Goal: Task Accomplishment & Management: Manage account settings

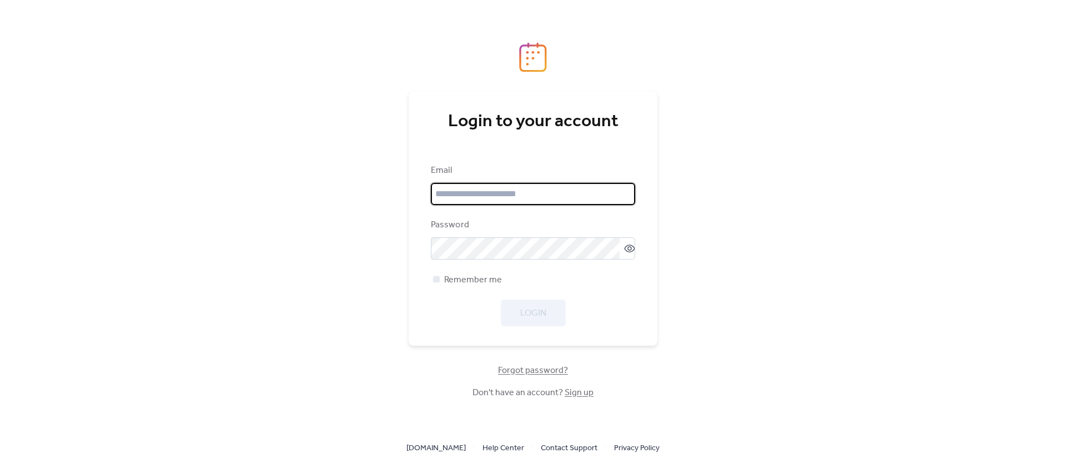
click at [525, 194] on input "email" at bounding box center [533, 194] width 204 height 22
type input "**********"
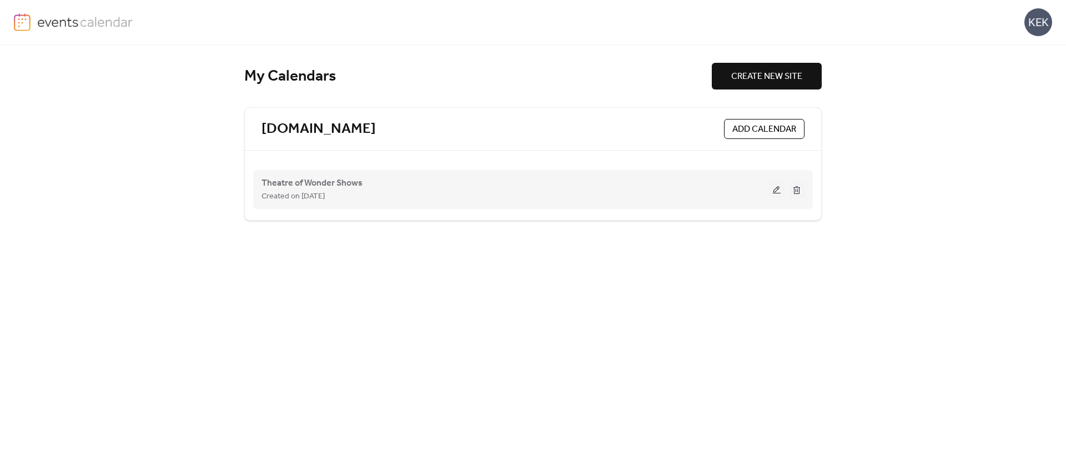
click at [576, 194] on div "Created on [DATE]" at bounding box center [516, 195] width 508 height 13
click at [284, 190] on span "Created on [DATE]" at bounding box center [293, 196] width 63 height 13
click at [776, 188] on button at bounding box center [777, 189] width 16 height 17
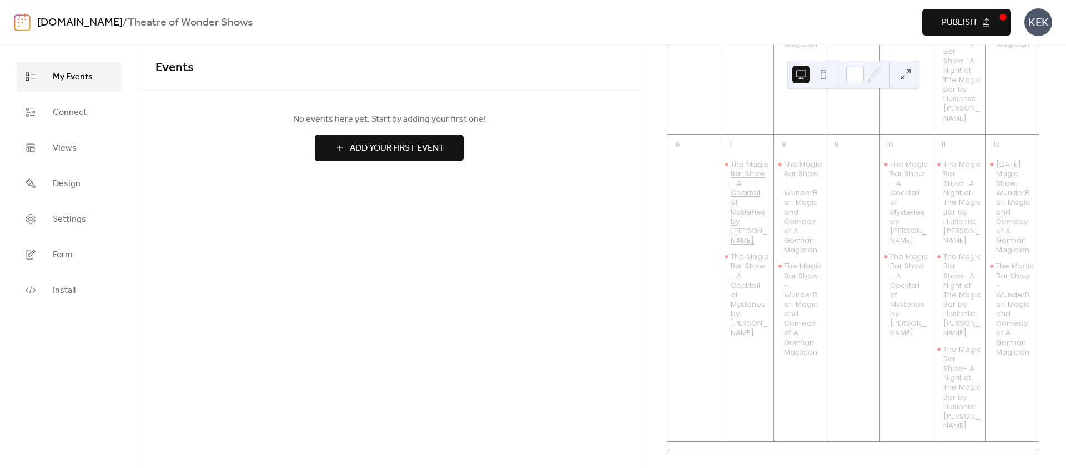
scroll to position [1660, 0]
click at [71, 144] on span "Views" at bounding box center [65, 148] width 24 height 13
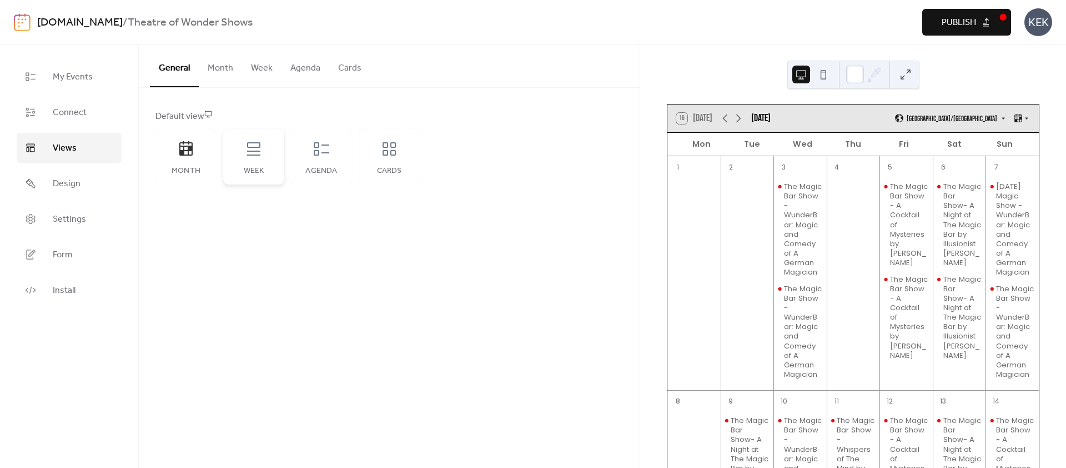
click at [257, 151] on icon at bounding box center [253, 148] width 13 height 13
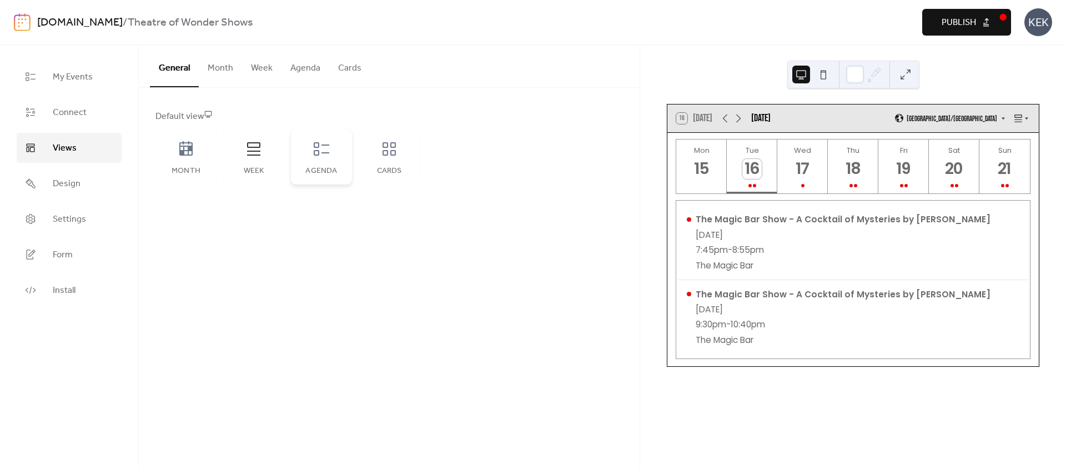
click at [313, 149] on icon at bounding box center [322, 149] width 18 height 18
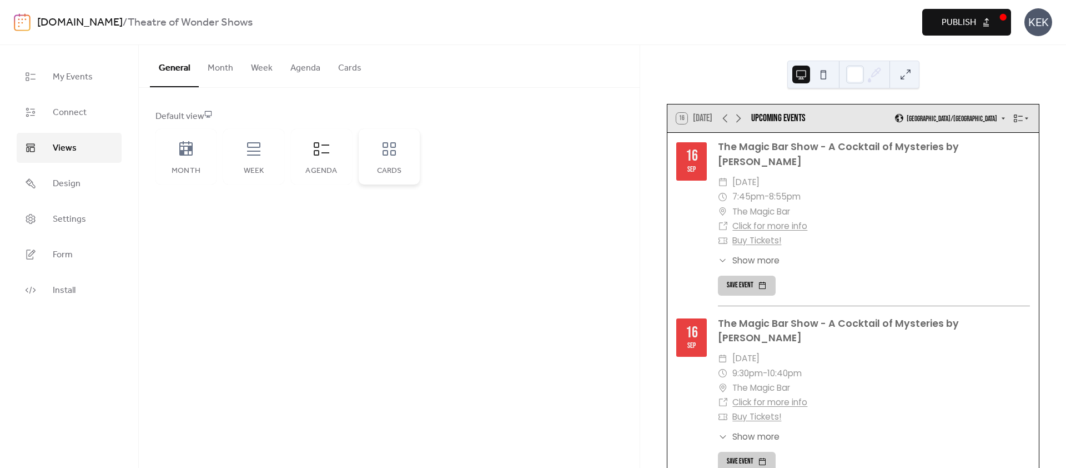
click at [393, 155] on icon at bounding box center [389, 149] width 18 height 18
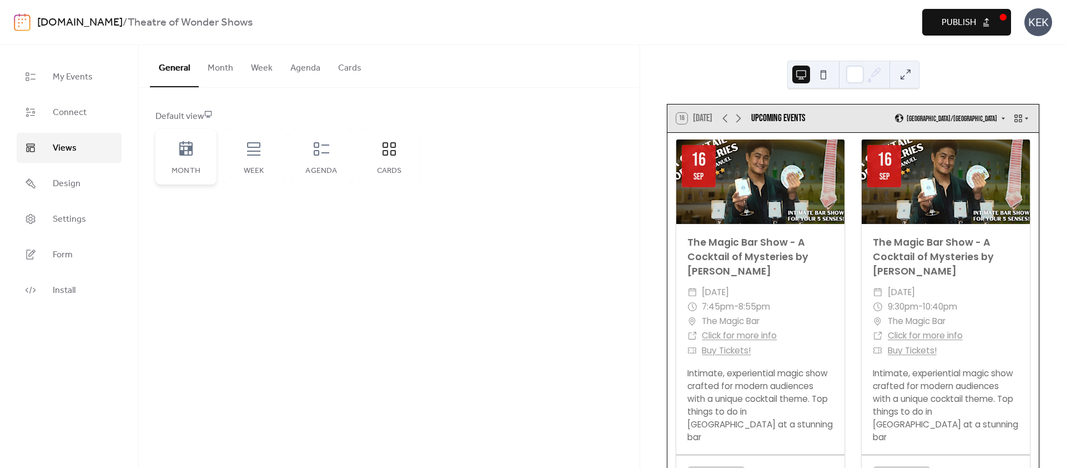
click at [194, 159] on div "Month" at bounding box center [185, 157] width 61 height 56
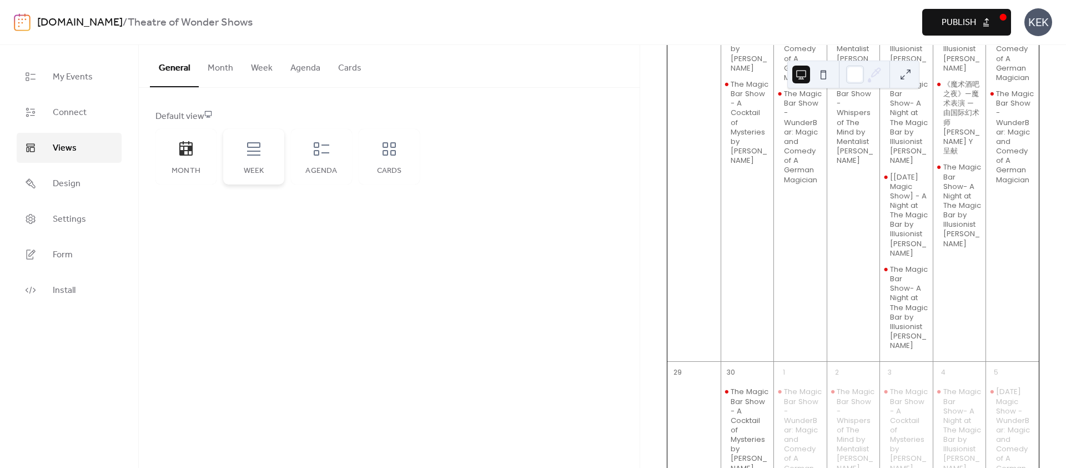
scroll to position [357, 0]
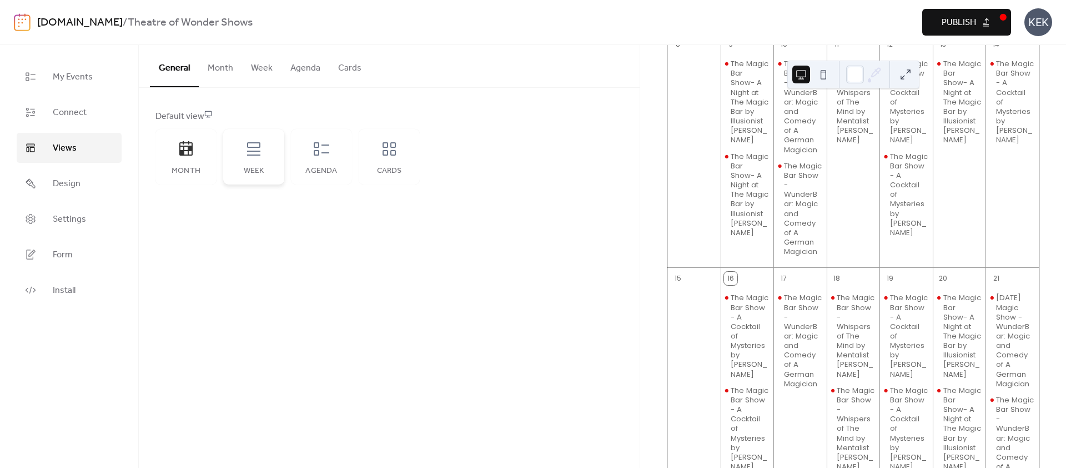
click at [247, 149] on icon at bounding box center [254, 149] width 18 height 18
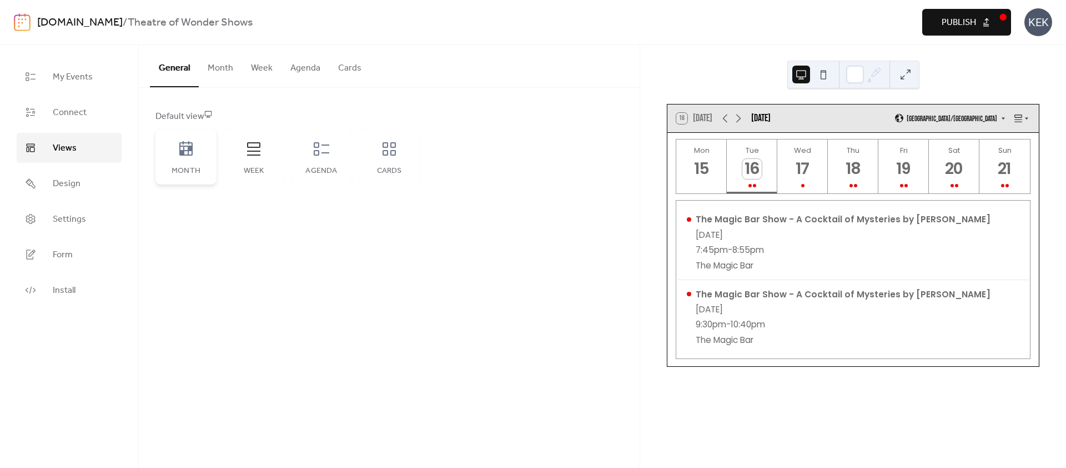
click at [179, 152] on icon at bounding box center [185, 148] width 13 height 14
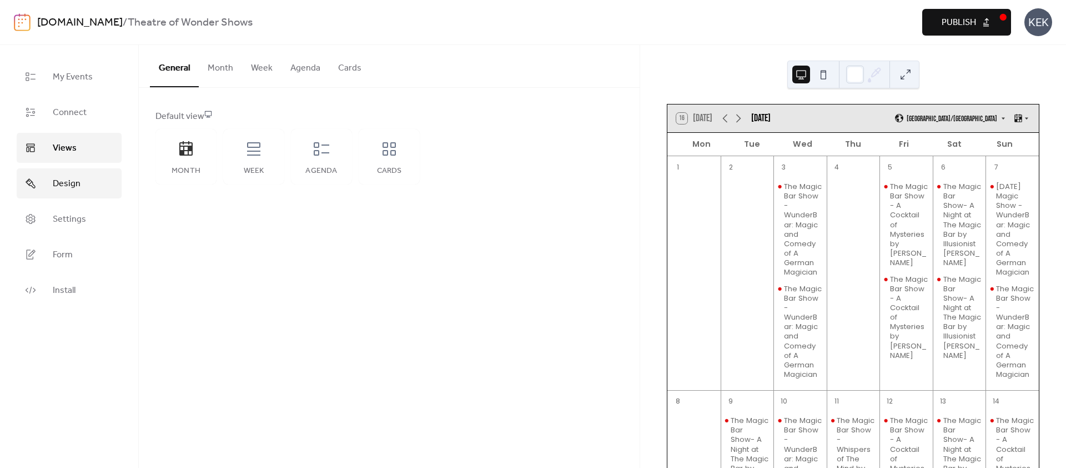
click at [73, 182] on span "Design" at bounding box center [67, 183] width 28 height 13
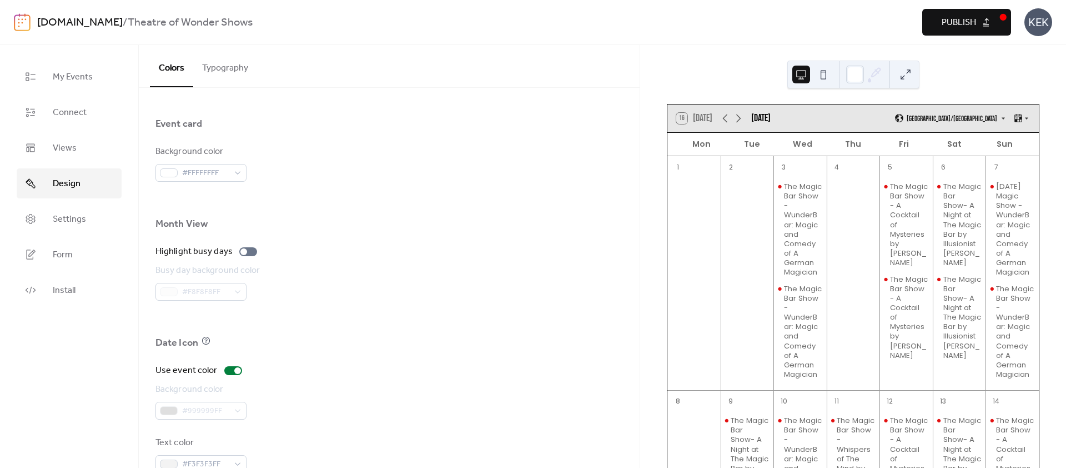
scroll to position [696, 0]
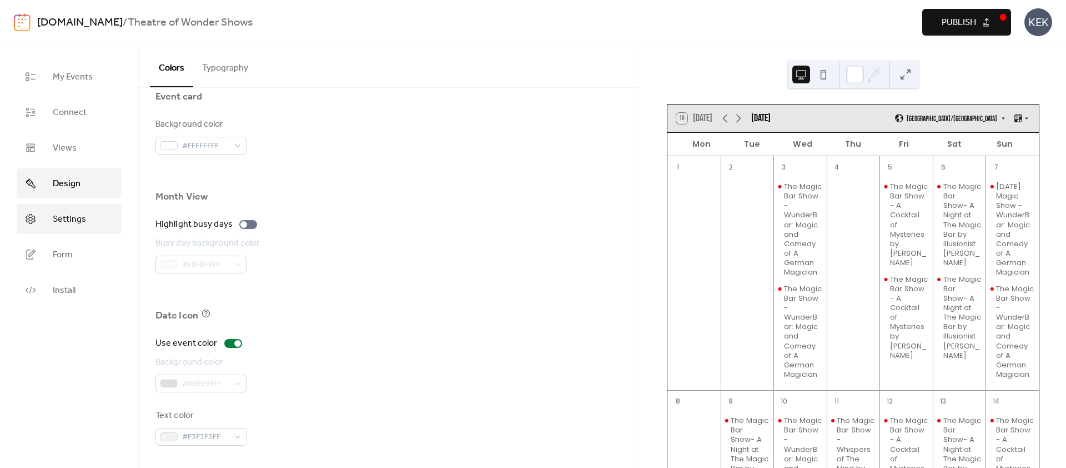
click at [62, 213] on span "Settings" at bounding box center [69, 219] width 33 height 13
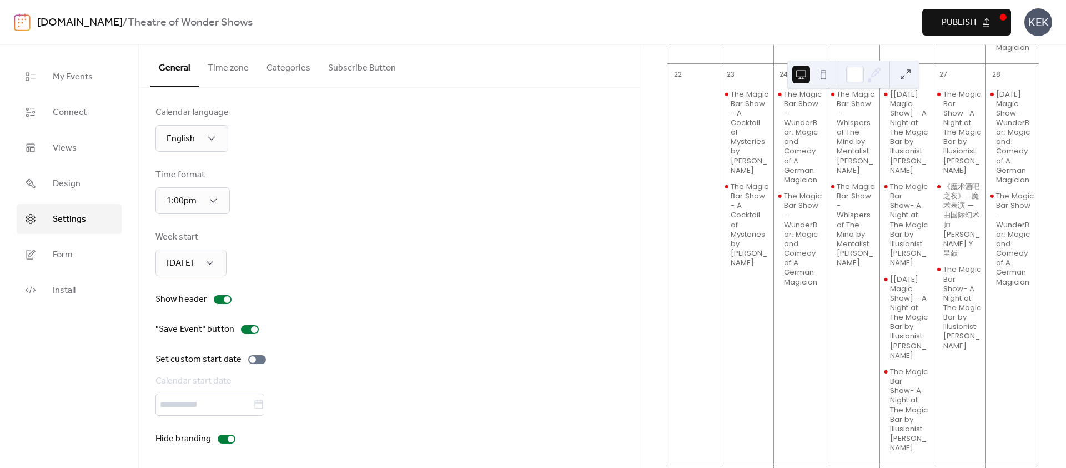
scroll to position [946, 0]
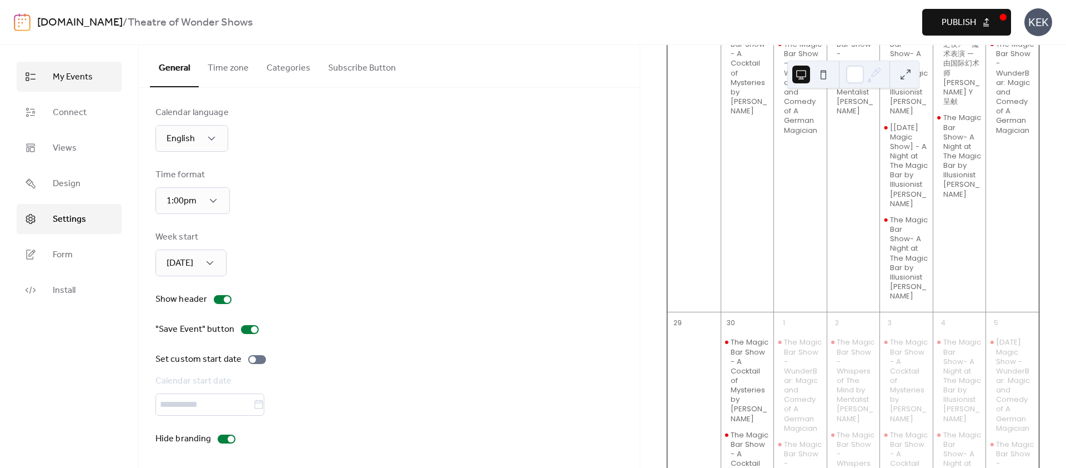
click at [75, 90] on link "My Events" at bounding box center [69, 77] width 105 height 30
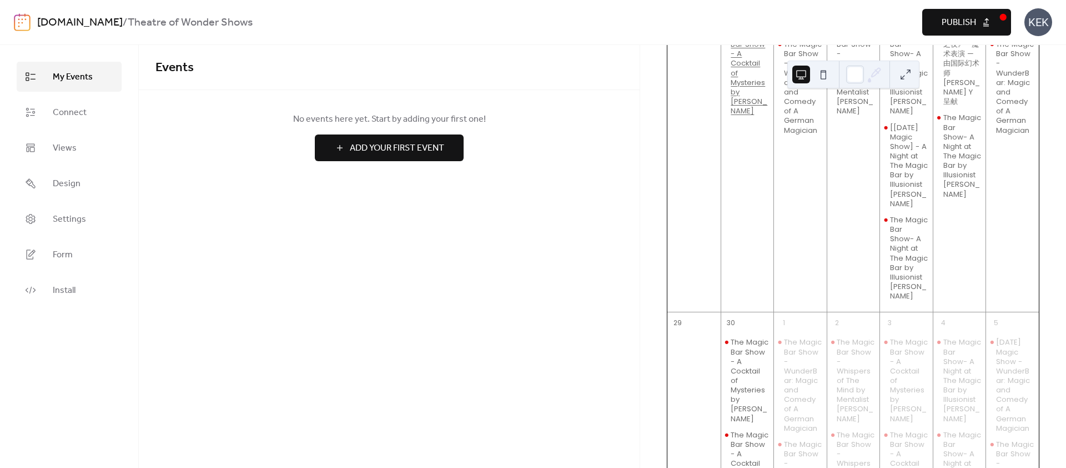
click at [744, 116] on div "The Magic Bar Show - A Cocktail of Mysteries by [PERSON_NAME]" at bounding box center [750, 73] width 38 height 86
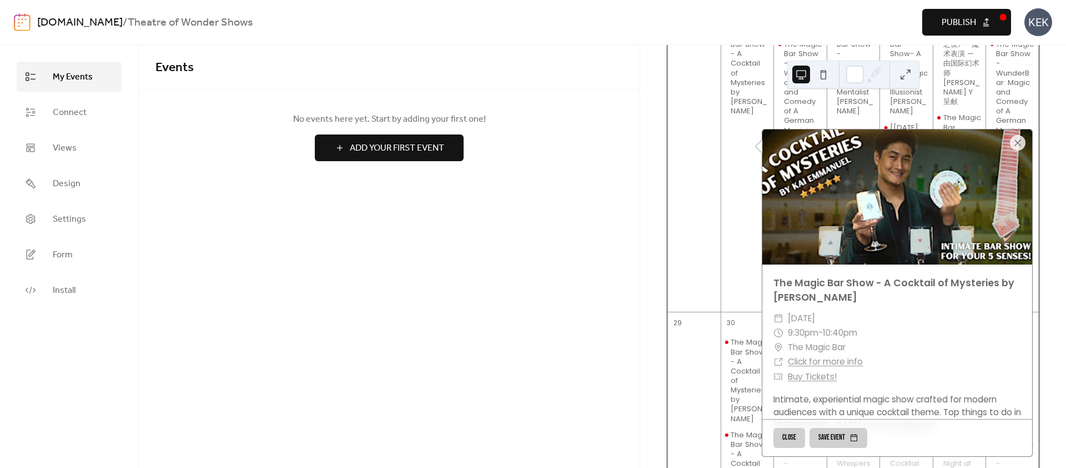
click at [546, 262] on div "Events No events here yet. Start by adding your first one! Add Your First Event…" at bounding box center [389, 256] width 501 height 423
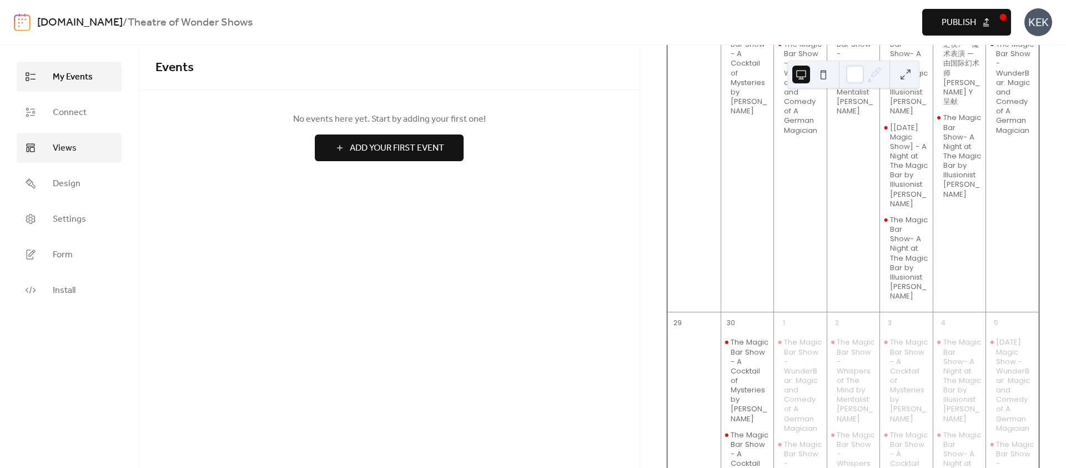
click at [63, 143] on span "Views" at bounding box center [65, 148] width 24 height 13
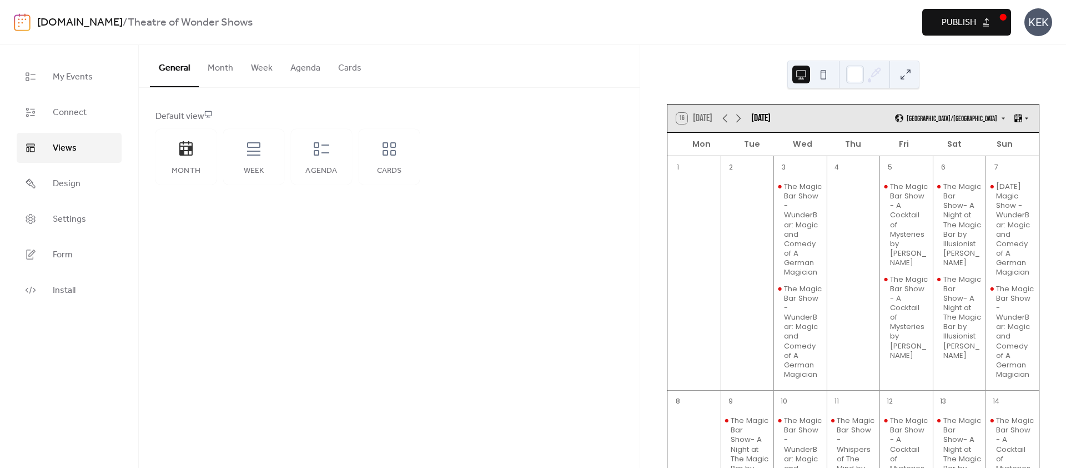
click at [1015, 119] on icon at bounding box center [1018, 118] width 7 height 8
click at [460, 242] on div "General Month Week Agenda Cards Default view Month Week Agenda Cards Disabled E…" at bounding box center [389, 256] width 501 height 423
click at [274, 254] on div "General Month Week Agenda Cards Default view Month Week Agenda Cards Disabled E…" at bounding box center [389, 256] width 501 height 423
click at [47, 177] on link "Design" at bounding box center [69, 183] width 105 height 30
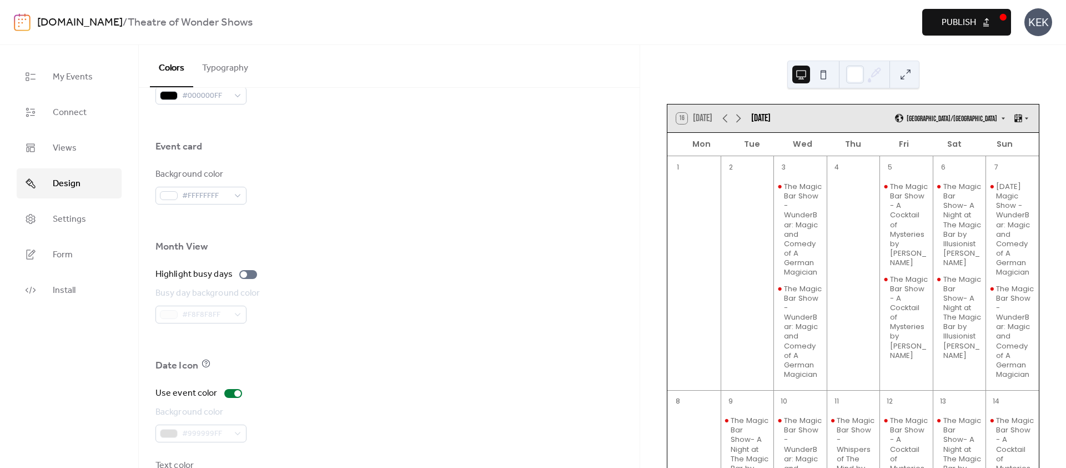
scroll to position [696, 0]
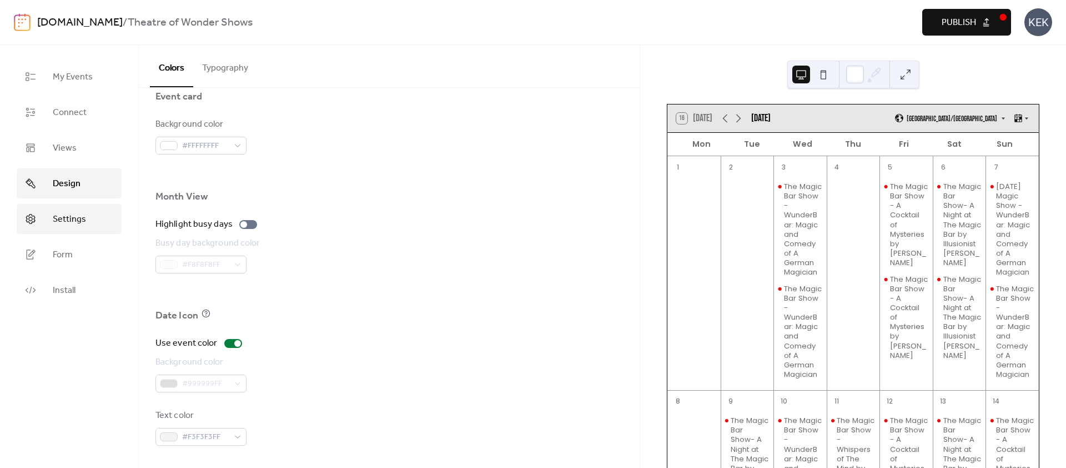
drag, startPoint x: 126, startPoint y: 229, endPoint x: 109, endPoint y: 227, distance: 16.7
click at [126, 229] on div "My Events Connect Views Design Settings Form Install" at bounding box center [69, 256] width 139 height 423
click at [88, 223] on link "Settings" at bounding box center [69, 219] width 105 height 30
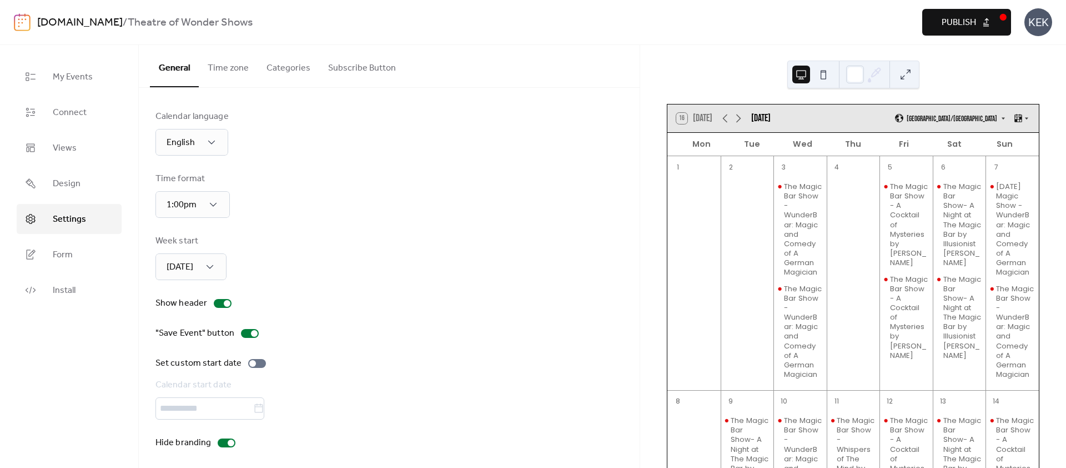
scroll to position [4, 0]
click at [252, 362] on div at bounding box center [252, 359] width 7 height 7
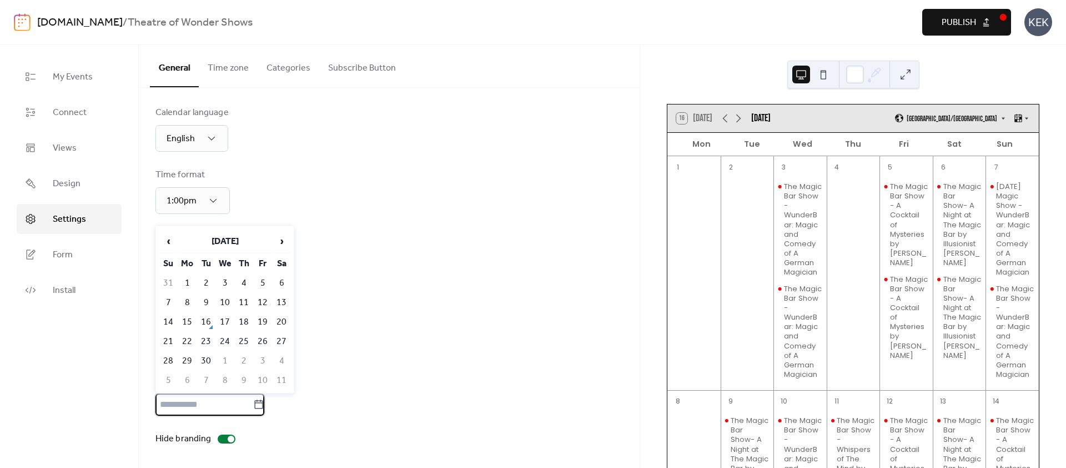
click at [240, 403] on input "text" at bounding box center [204, 404] width 98 height 22
click at [187, 282] on td "1" at bounding box center [187, 283] width 18 height 18
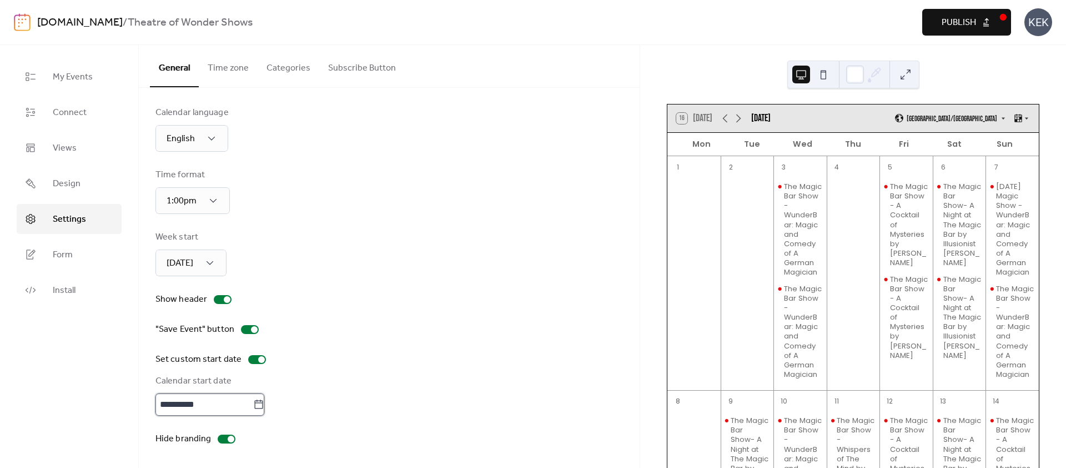
click at [226, 396] on input "**********" at bounding box center [204, 404] width 98 height 22
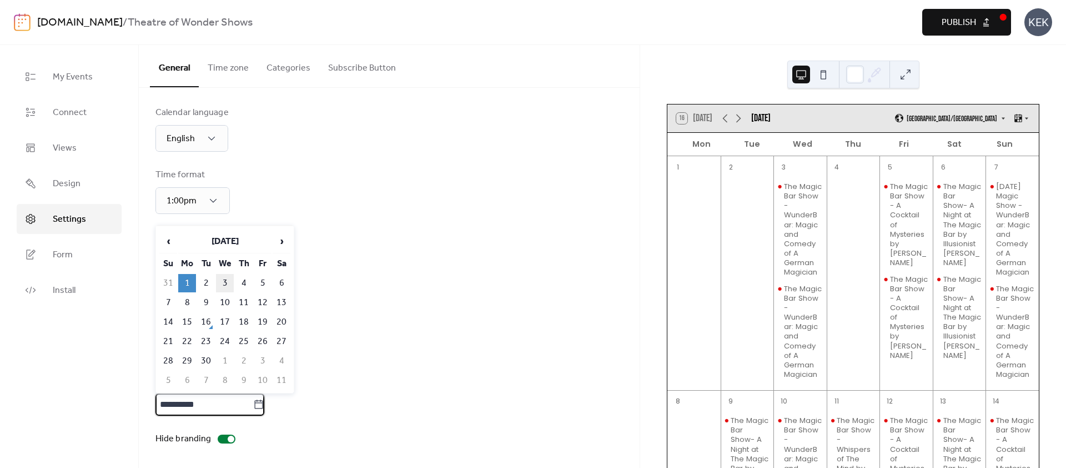
click at [222, 281] on td "3" at bounding box center [225, 283] width 18 height 18
type input "**********"
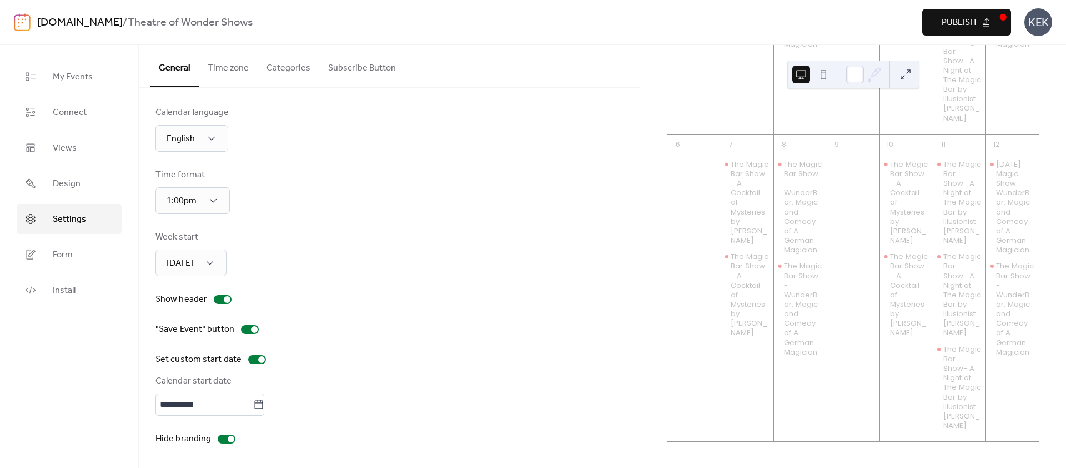
scroll to position [1108, 0]
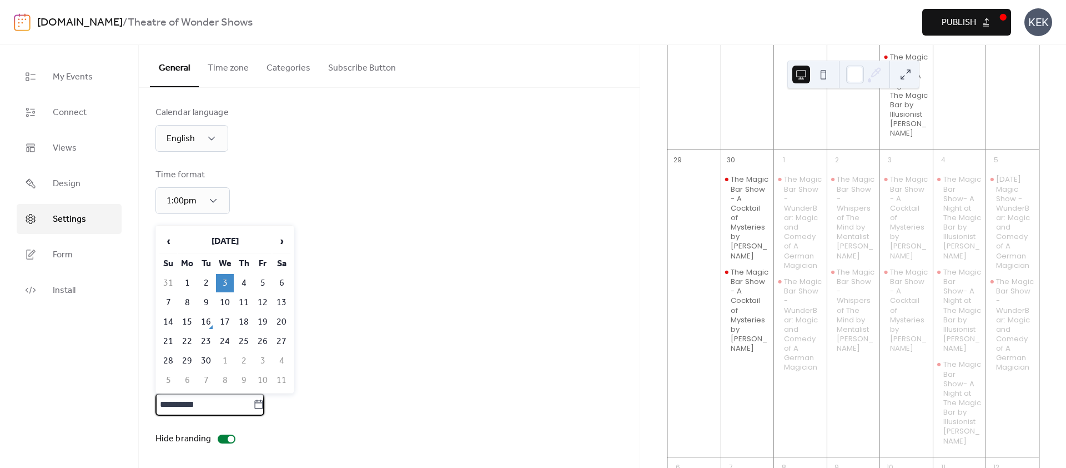
click at [224, 410] on input "**********" at bounding box center [204, 404] width 98 height 22
click at [438, 411] on div "**********" at bounding box center [389, 404] width 468 height 22
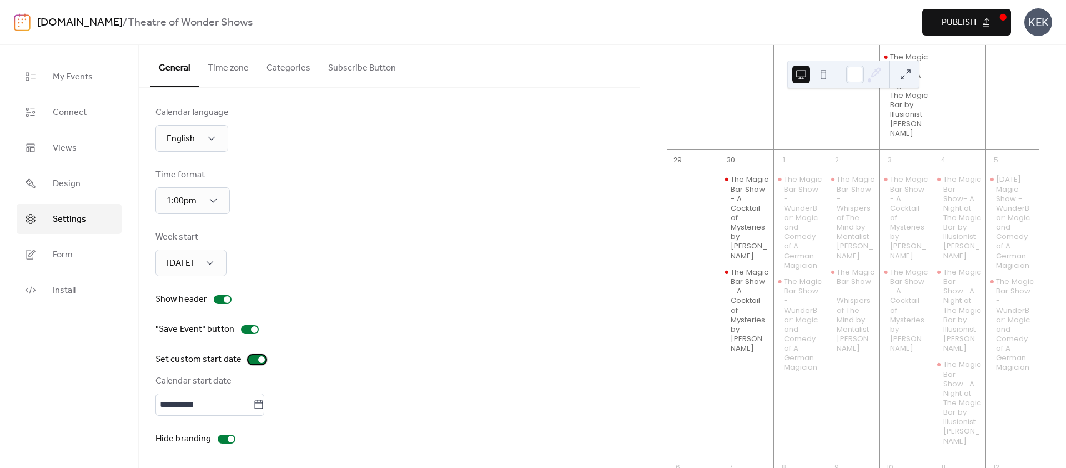
click at [248, 359] on div at bounding box center [257, 359] width 18 height 9
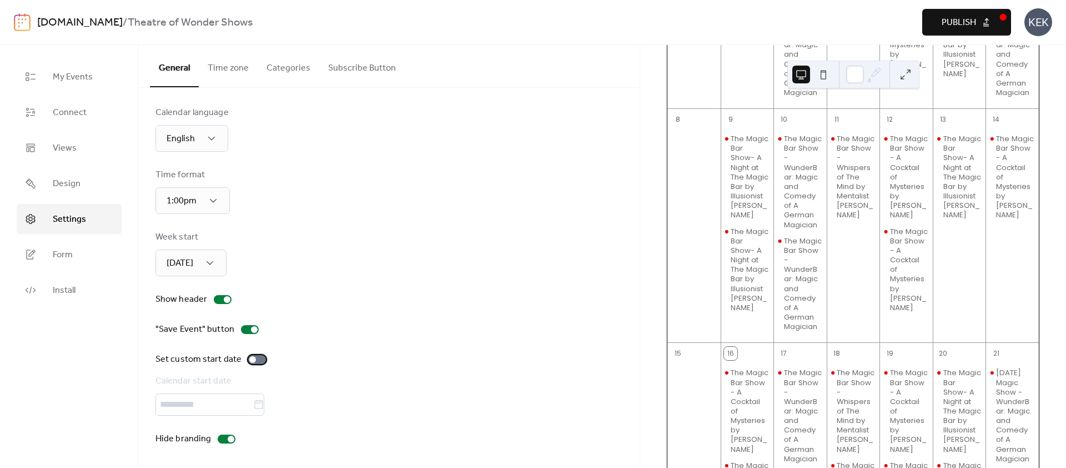
scroll to position [27, 0]
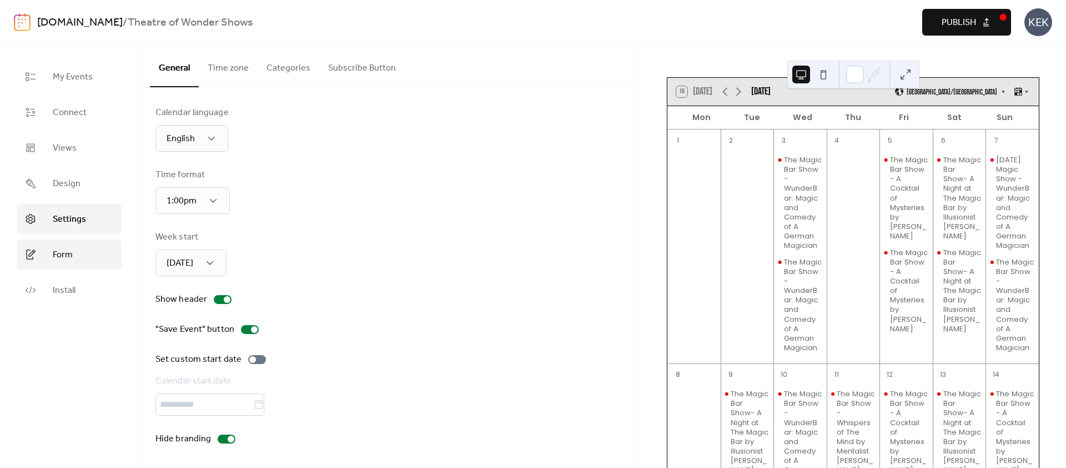
click at [40, 253] on link "Form" at bounding box center [69, 254] width 105 height 30
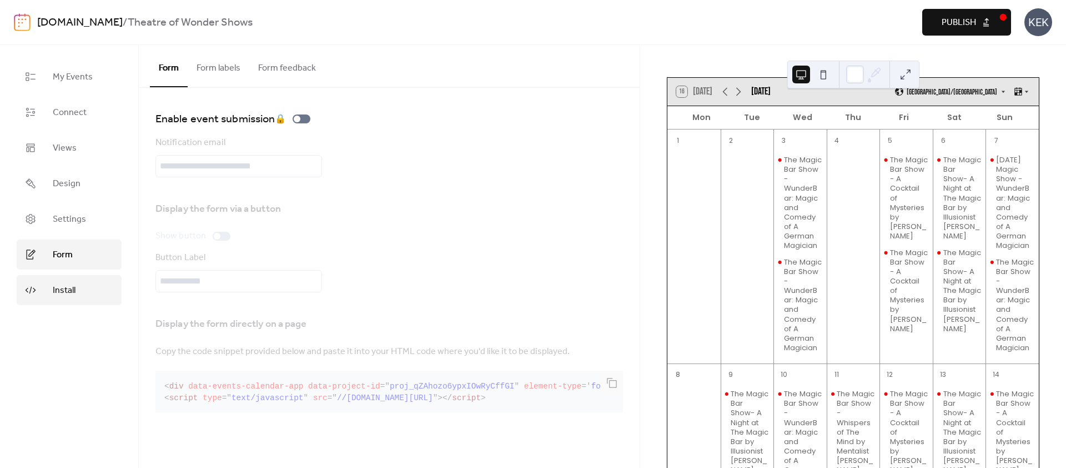
click at [80, 290] on link "Install" at bounding box center [69, 290] width 105 height 30
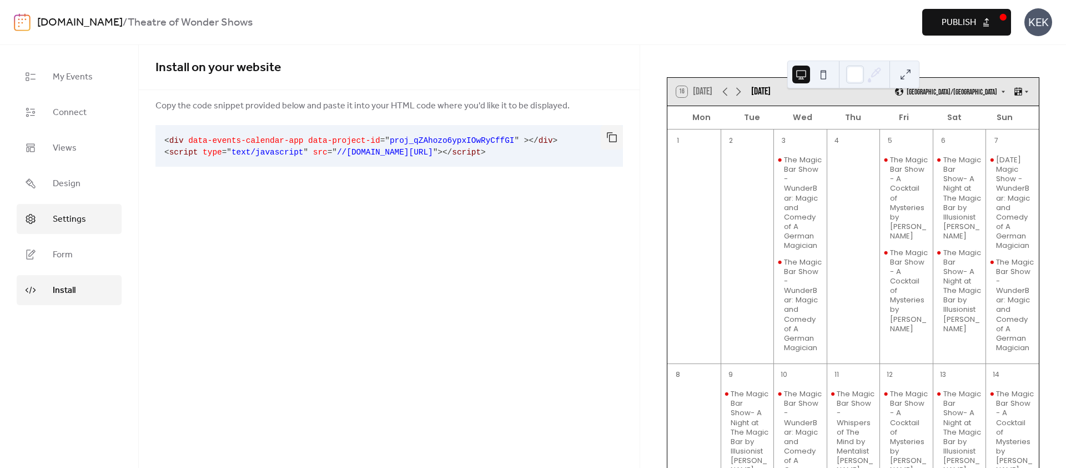
click at [67, 223] on span "Settings" at bounding box center [69, 219] width 33 height 13
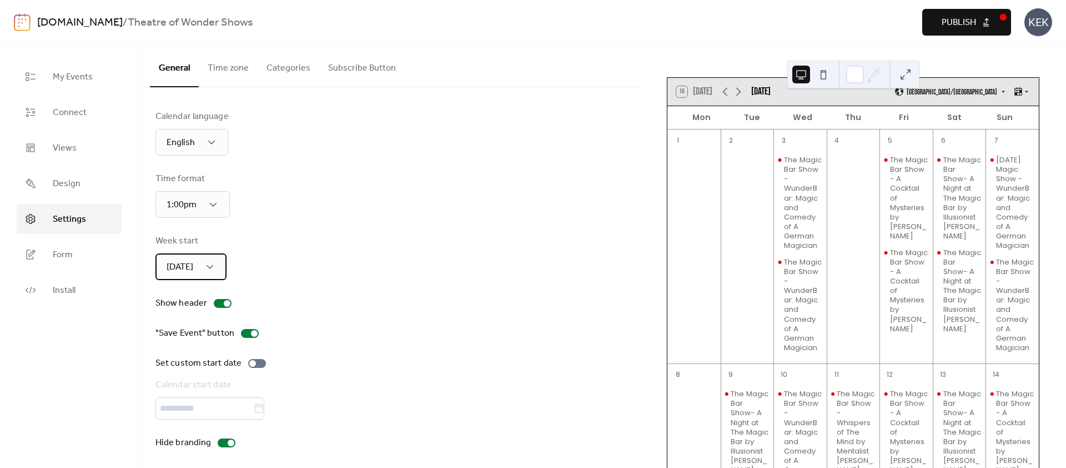
click at [197, 267] on div "[DATE]" at bounding box center [190, 266] width 71 height 27
click at [187, 292] on span "[DATE]" at bounding box center [177, 293] width 27 height 13
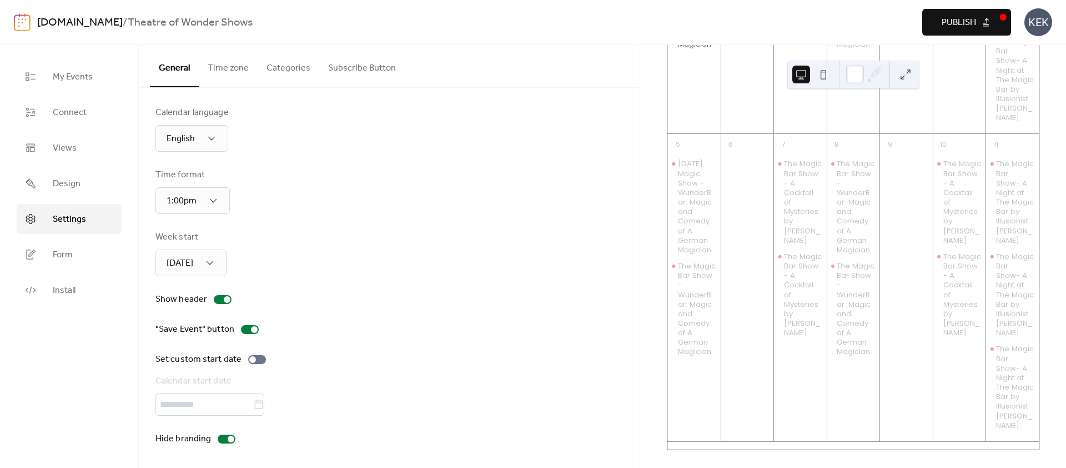
scroll to position [1660, 0]
click at [199, 256] on div "[DATE]" at bounding box center [190, 262] width 71 height 27
click at [174, 307] on span "[DATE]" at bounding box center [177, 311] width 27 height 13
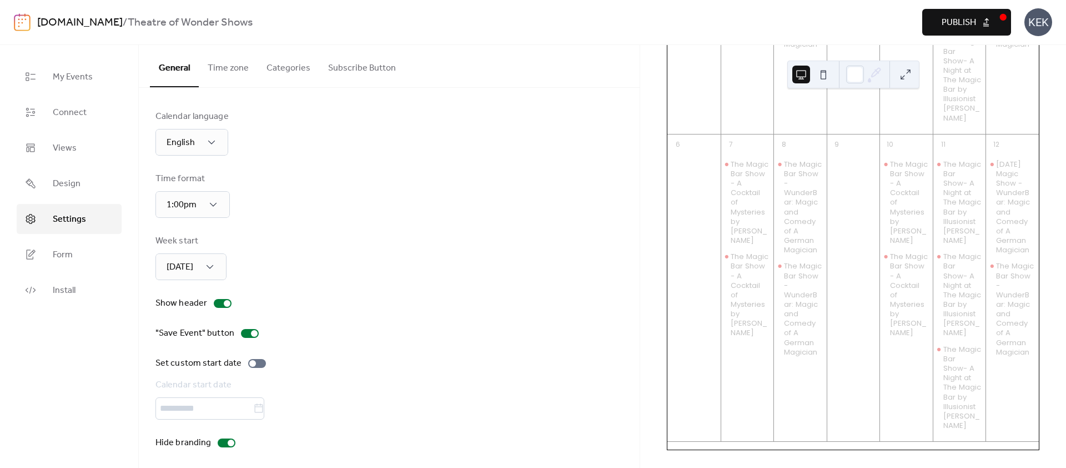
click at [231, 70] on button "Time zone" at bounding box center [228, 65] width 59 height 41
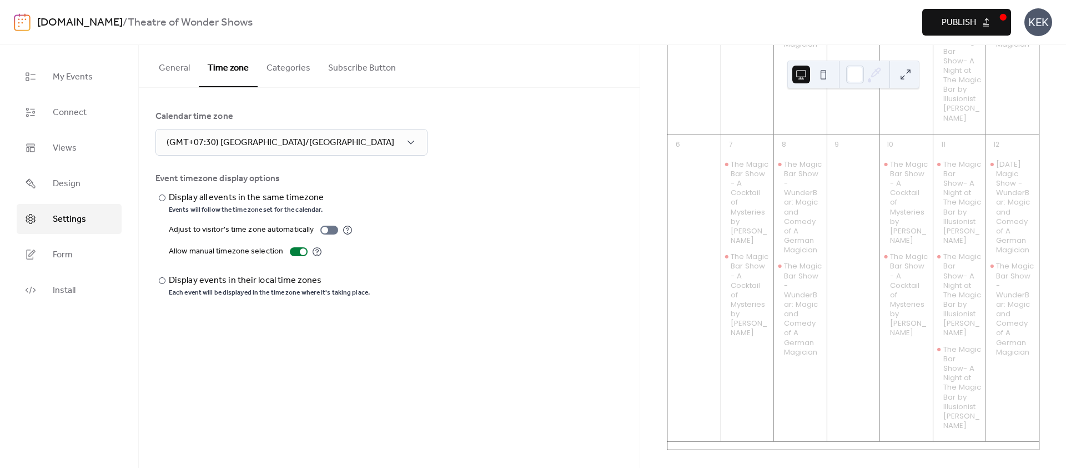
click at [283, 68] on button "Categories" at bounding box center [289, 65] width 62 height 41
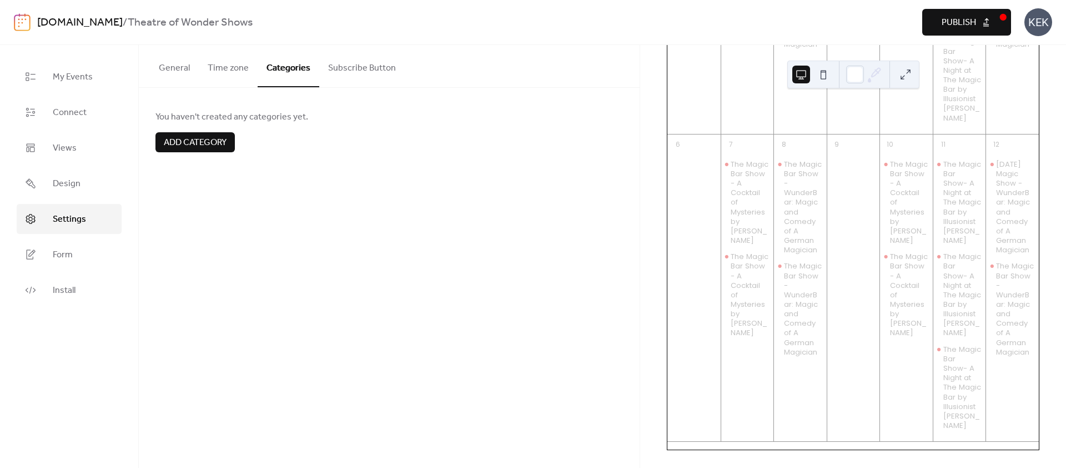
click at [353, 65] on button "Subscribe Button" at bounding box center [362, 65] width 86 height 41
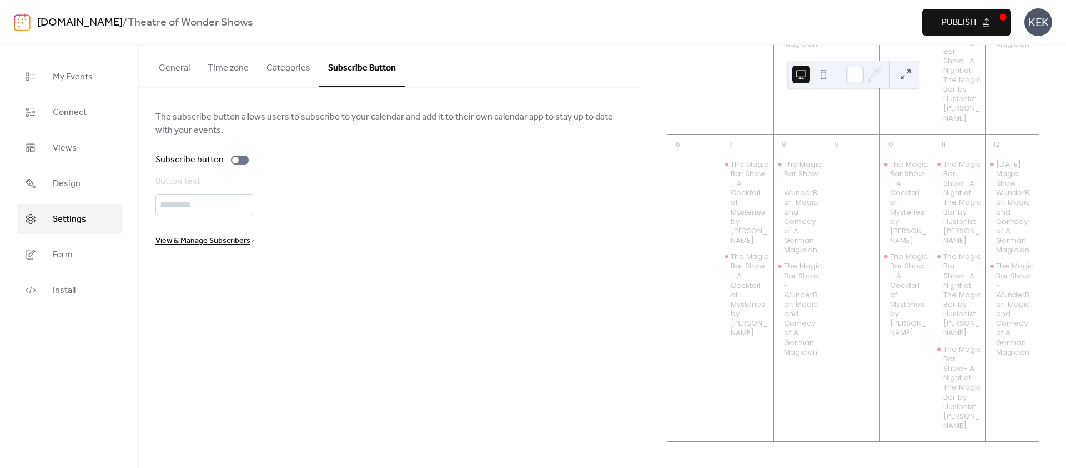
click at [275, 65] on button "Categories" at bounding box center [289, 65] width 62 height 41
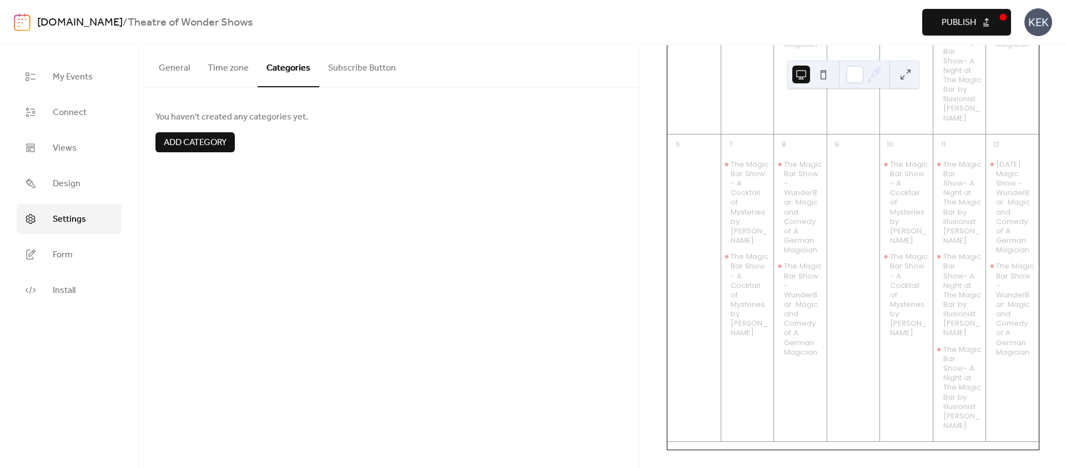
click at [209, 142] on span "Add category" at bounding box center [195, 142] width 63 height 13
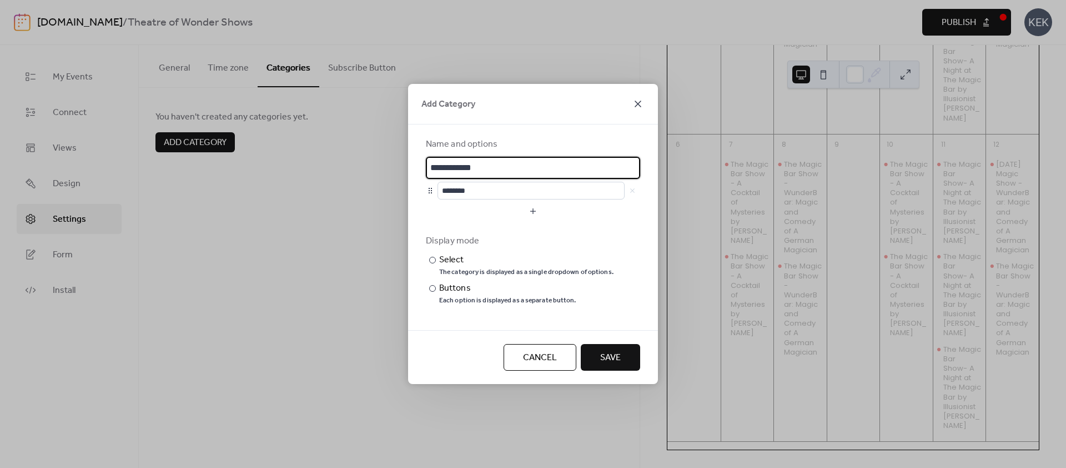
click at [641, 102] on icon at bounding box center [637, 103] width 13 height 13
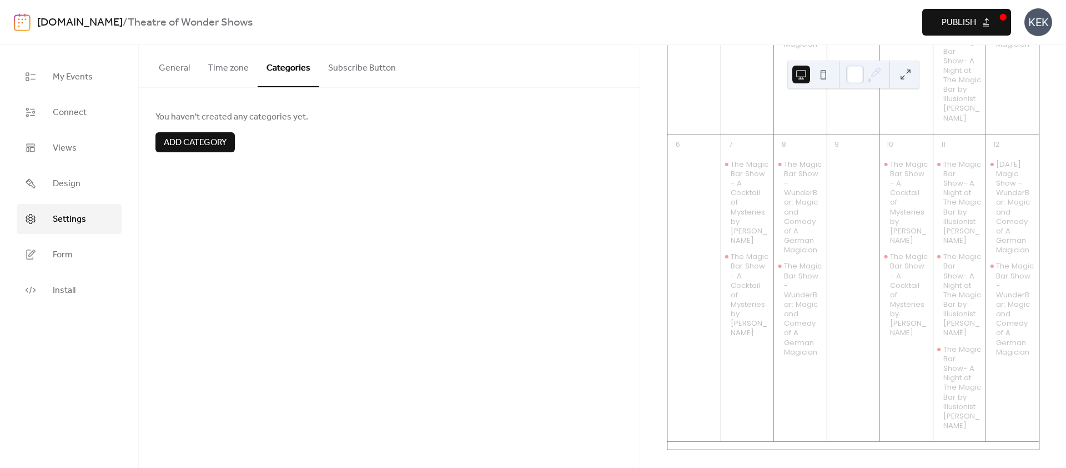
scroll to position [1647, 0]
click at [64, 71] on span "My Events" at bounding box center [73, 77] width 40 height 13
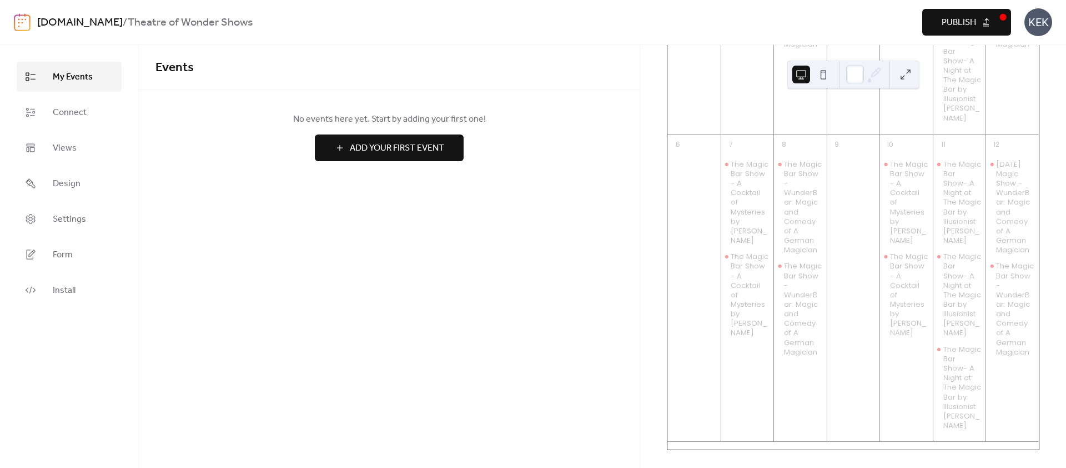
click at [64, 71] on span "My Events" at bounding box center [73, 77] width 40 height 13
click at [433, 142] on span "Add Your First Event" at bounding box center [397, 148] width 94 height 13
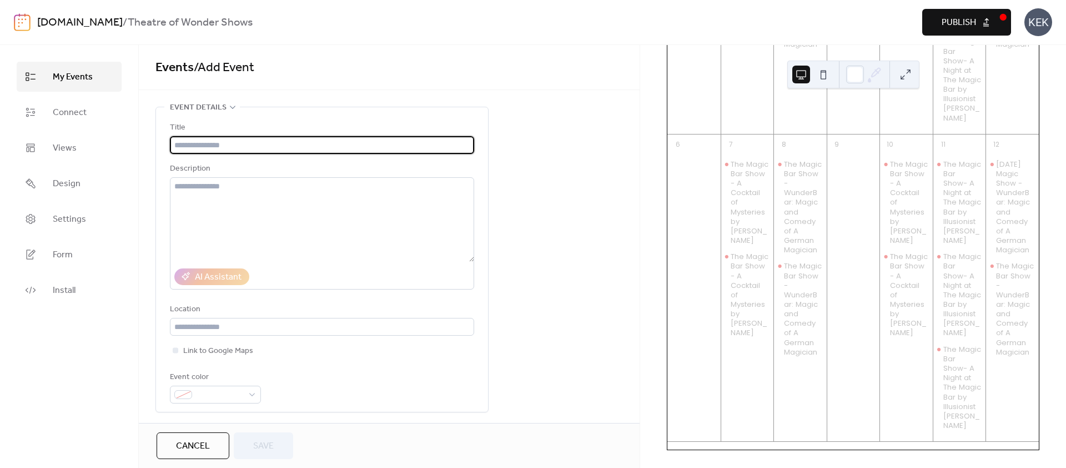
click at [568, 284] on div "**********" at bounding box center [389, 465] width 501 height 716
click at [733, 171] on div "The Magic Bar Show - A Cocktail of Mysteries by [PERSON_NAME]" at bounding box center [747, 202] width 53 height 86
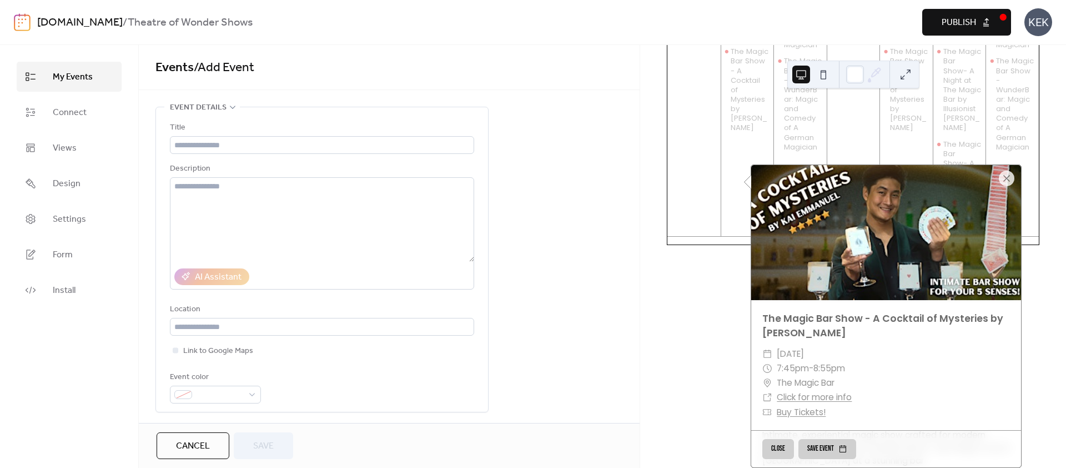
click at [525, 300] on div "**********" at bounding box center [389, 465] width 501 height 716
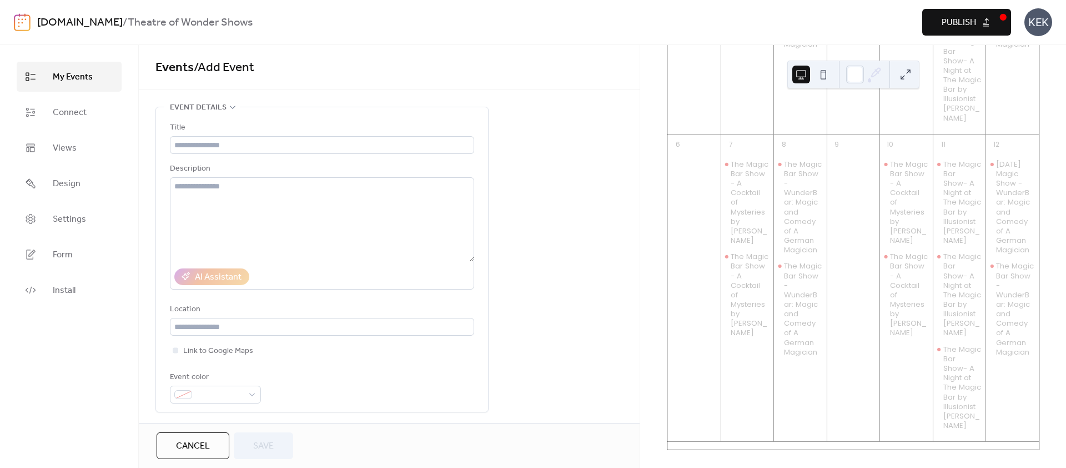
click at [14, 21] on img at bounding box center [22, 22] width 17 height 18
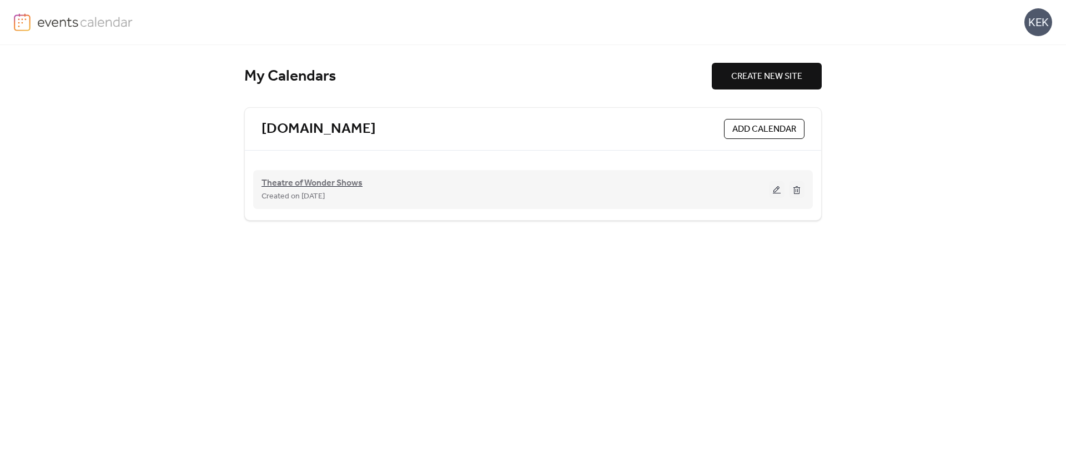
click at [322, 184] on span "Theatre of Wonder Shows" at bounding box center [312, 183] width 101 height 13
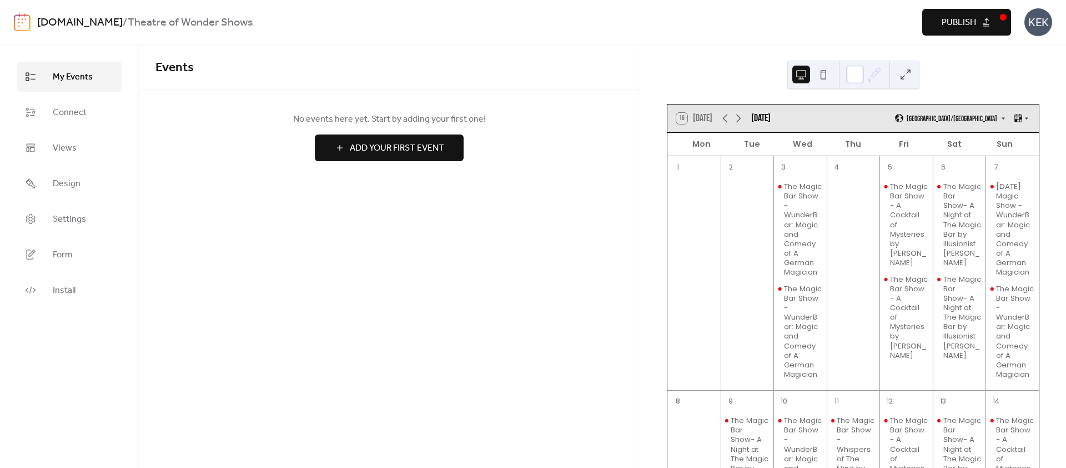
click at [373, 160] on button "Add Your First Event" at bounding box center [389, 147] width 149 height 27
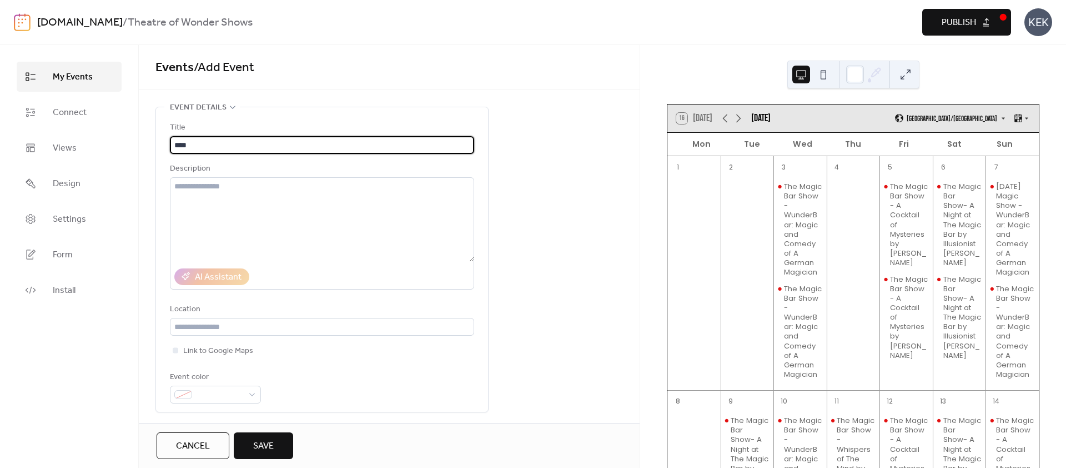
type input "****"
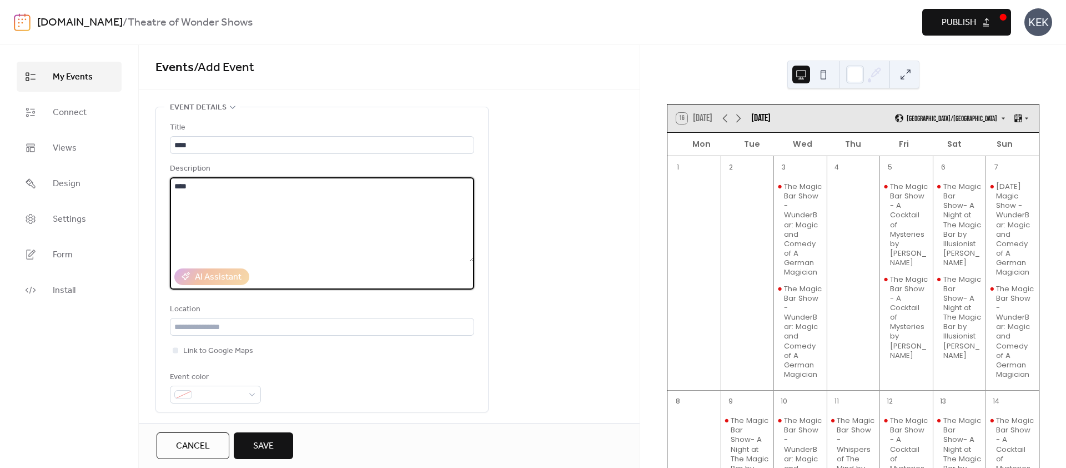
type textarea "****"
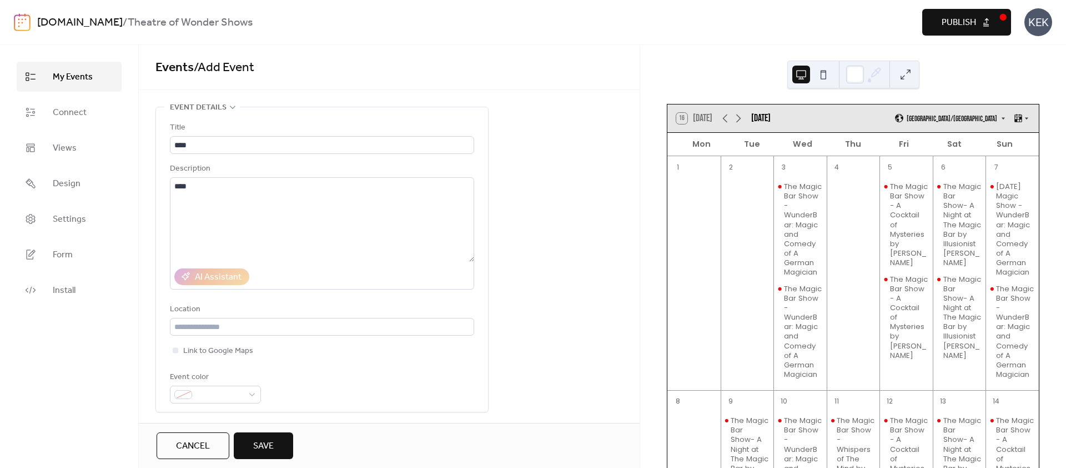
click at [255, 441] on span "Save" at bounding box center [263, 445] width 21 height 13
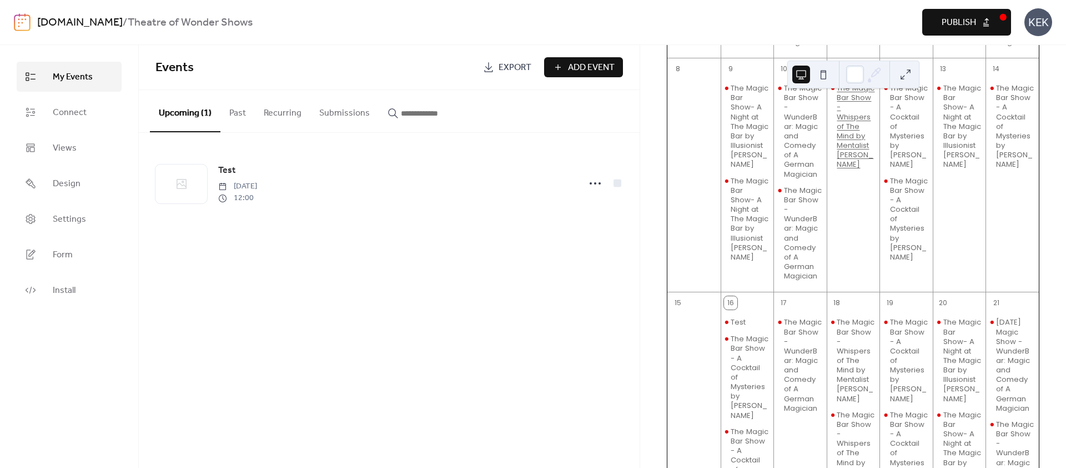
scroll to position [334, 0]
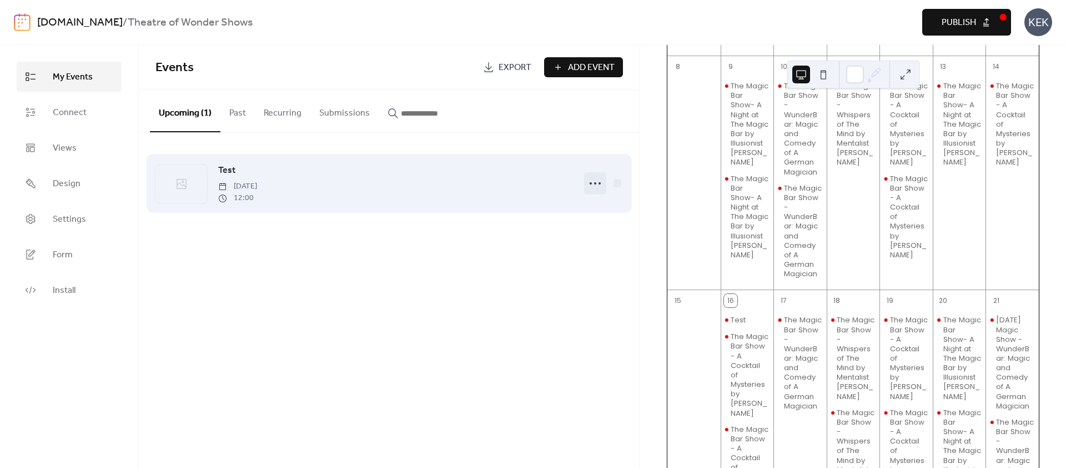
click at [594, 180] on icon at bounding box center [595, 183] width 18 height 18
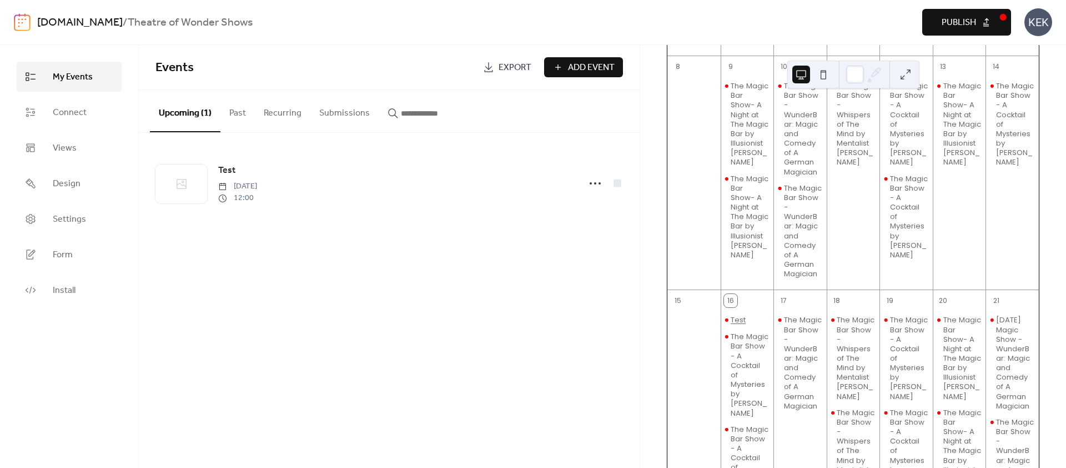
click at [737, 324] on div "Test" at bounding box center [738, 319] width 15 height 9
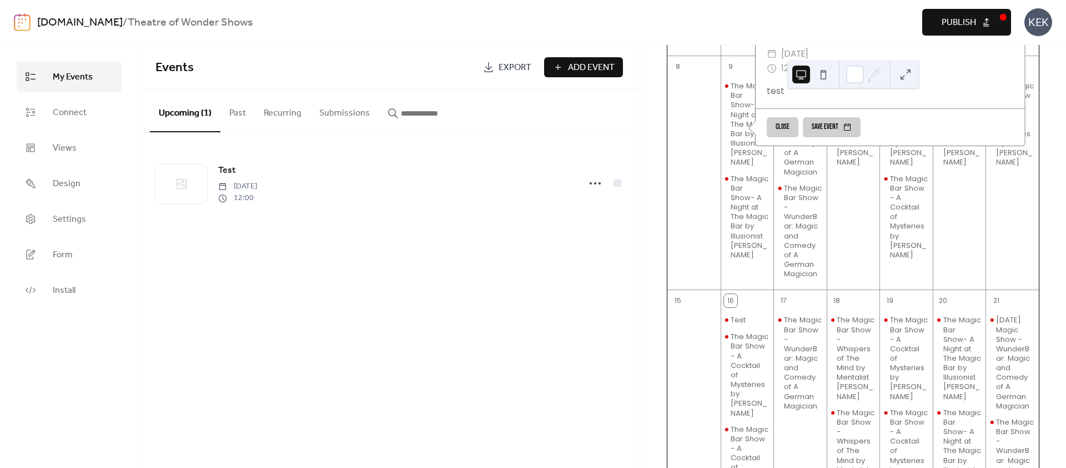
click at [560, 353] on div "Events Export Add Event Upcoming (1) Past Recurring Submissions Test [DATE] 12:…" at bounding box center [389, 256] width 501 height 423
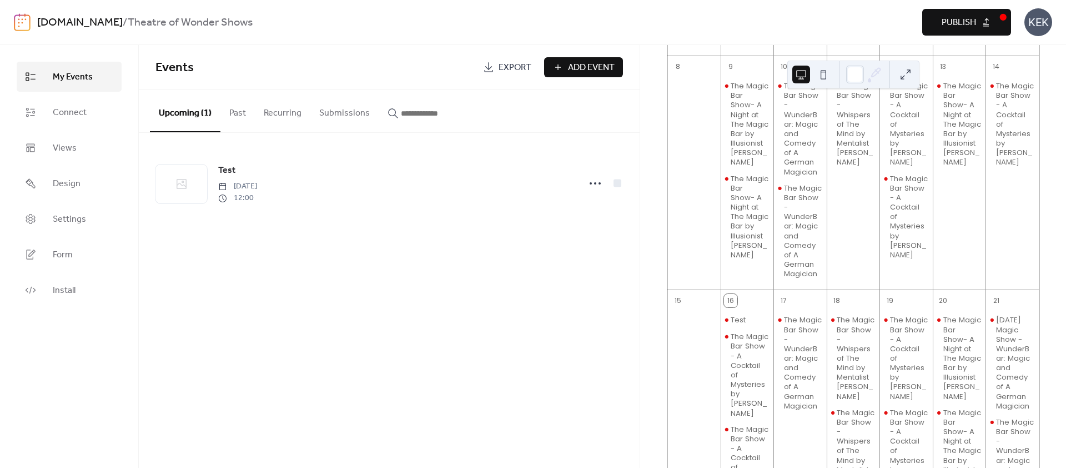
click at [594, 291] on div "Events Export Add Event Upcoming (1) Past Recurring Submissions Test [DATE] 12:…" at bounding box center [389, 256] width 501 height 423
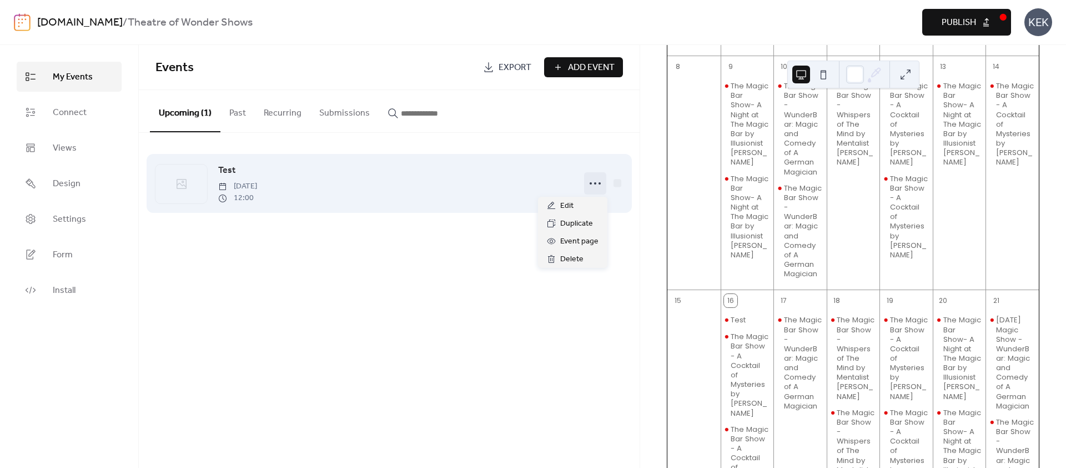
click at [600, 181] on icon at bounding box center [595, 183] width 18 height 18
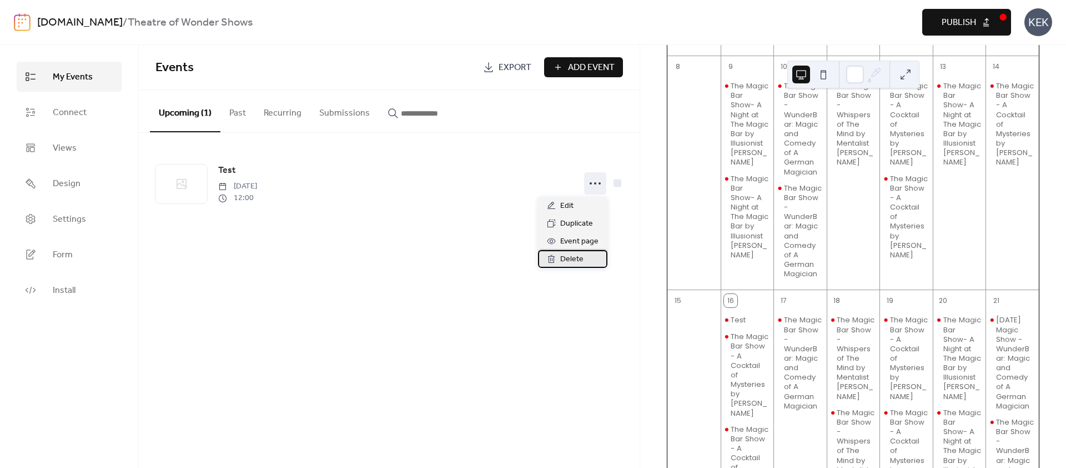
click at [571, 260] on span "Delete" at bounding box center [571, 259] width 23 height 13
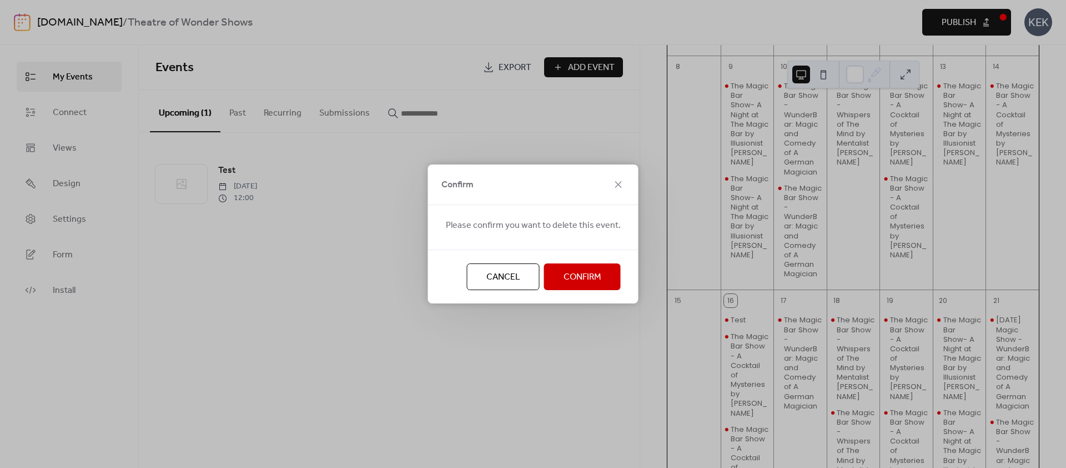
click at [590, 272] on span "Confirm" at bounding box center [583, 276] width 38 height 13
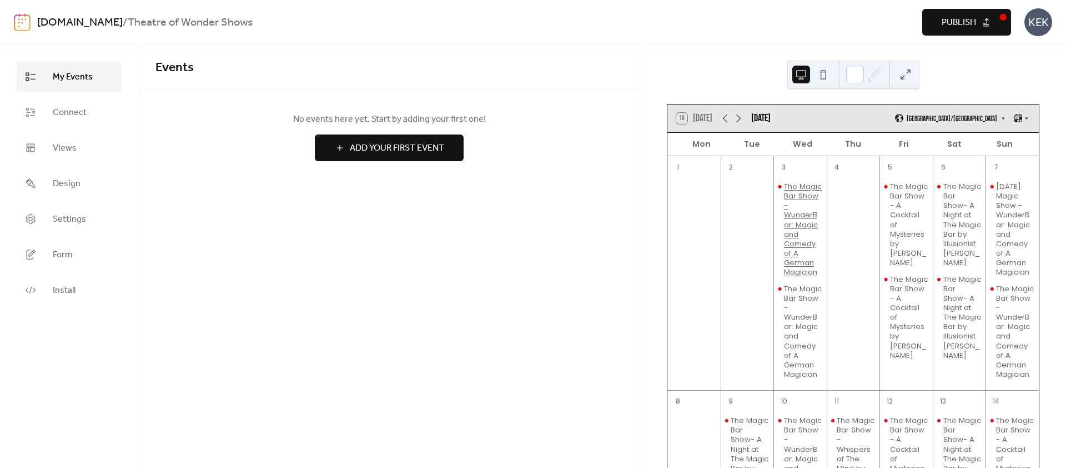
click at [797, 218] on div "The Magic Bar Show - WunderBar: Magic and Comedy of A German Magician" at bounding box center [803, 230] width 38 height 96
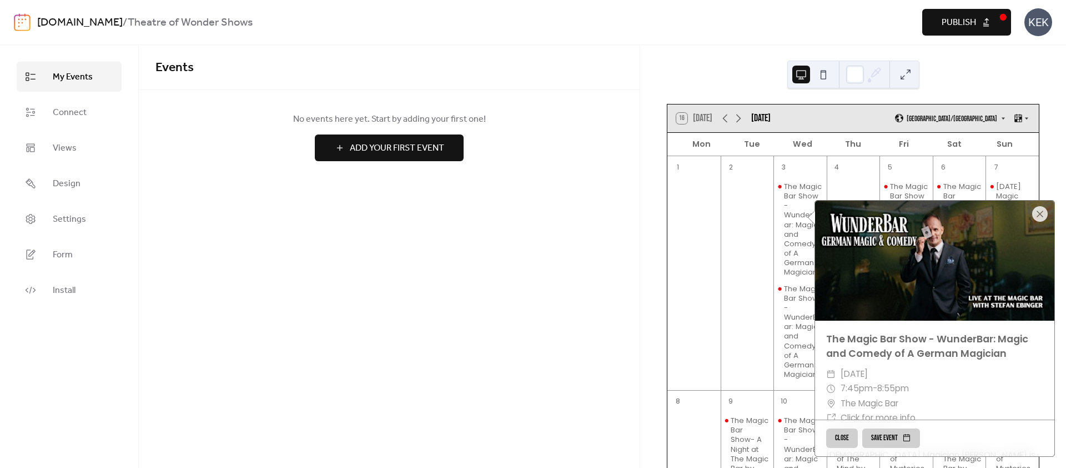
click at [603, 337] on div "Events No events here yet. Start by adding your first one! Add Your First Event…" at bounding box center [389, 256] width 501 height 423
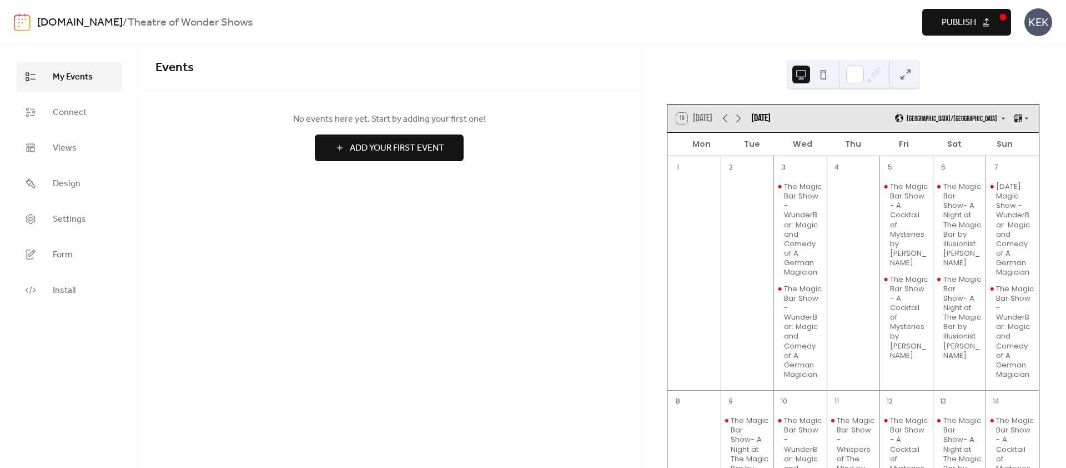
click at [822, 71] on button at bounding box center [824, 75] width 18 height 18
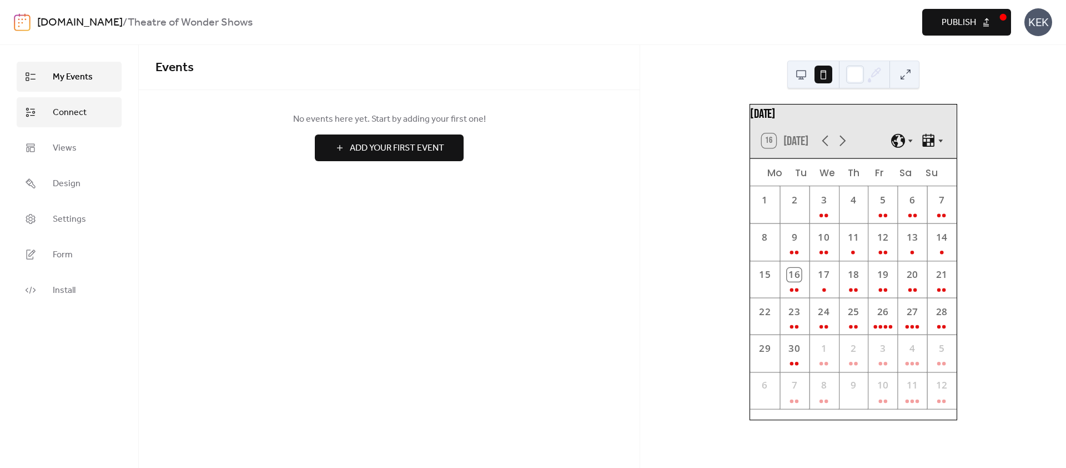
click at [80, 106] on span "Connect" at bounding box center [70, 112] width 34 height 13
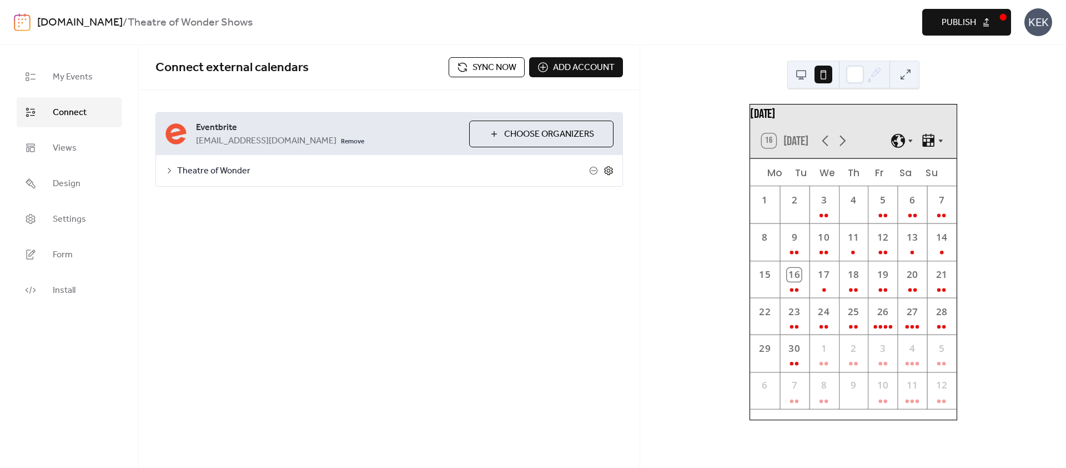
click at [608, 172] on icon at bounding box center [609, 171] width 4 height 4
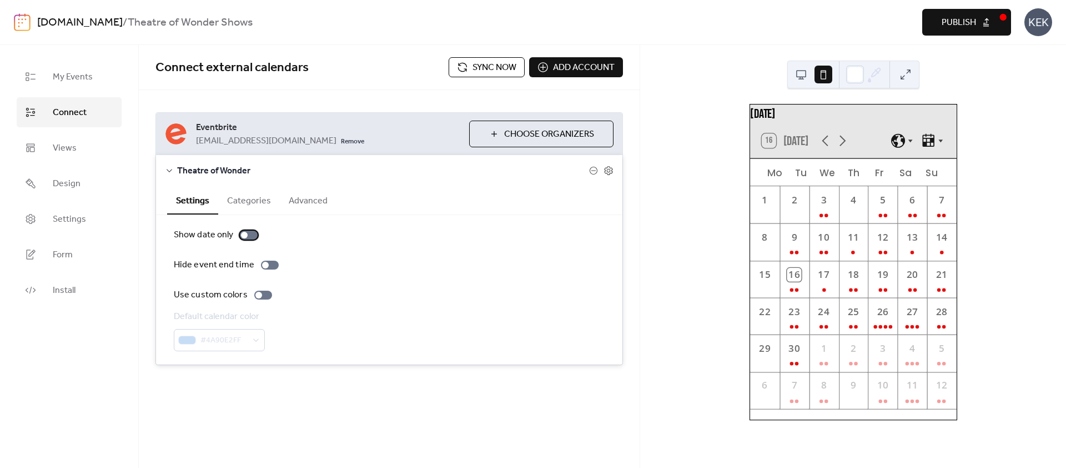
click at [248, 237] on div at bounding box center [249, 234] width 18 height 9
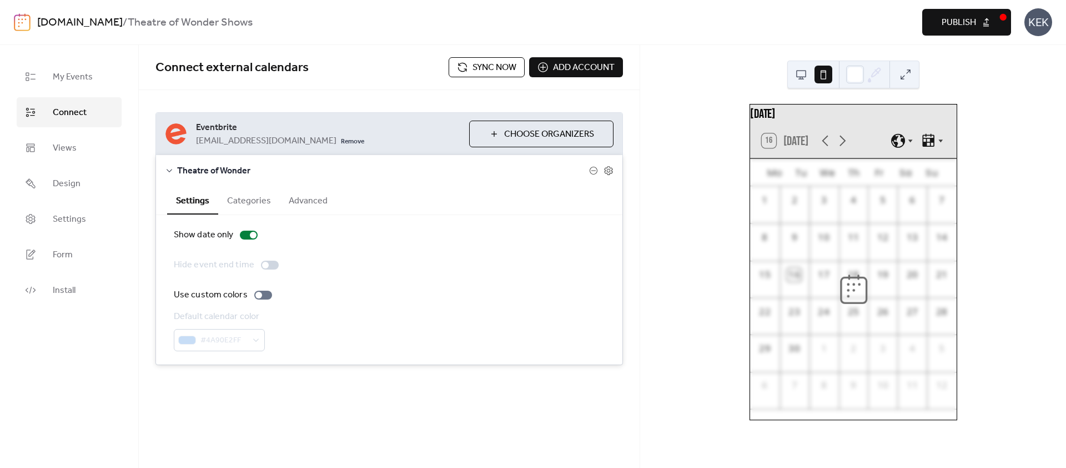
click at [797, 76] on button at bounding box center [801, 75] width 18 height 18
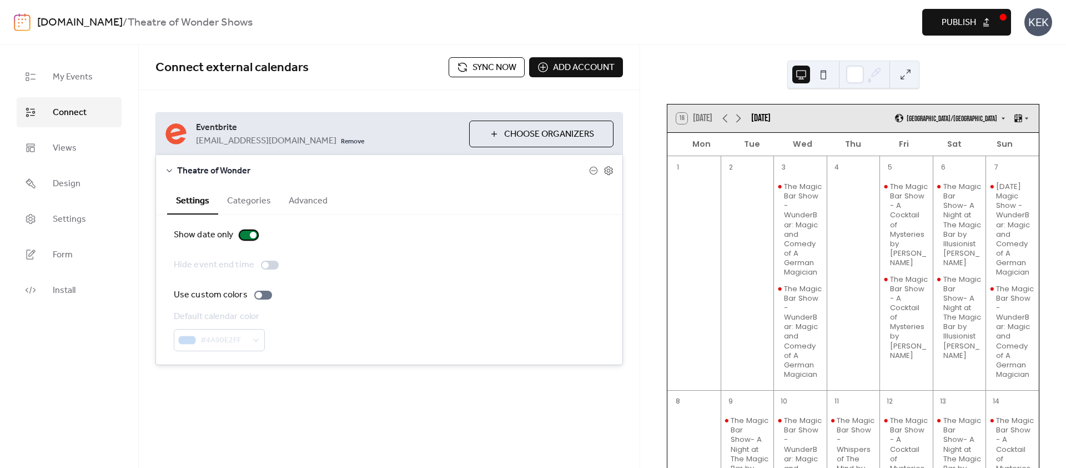
click at [247, 234] on div at bounding box center [249, 234] width 18 height 9
click at [248, 235] on div at bounding box center [249, 234] width 18 height 9
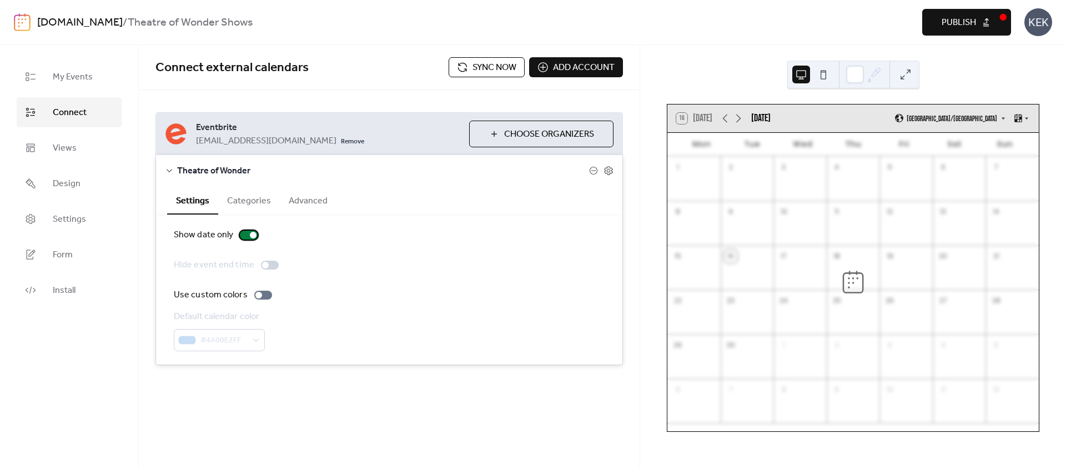
click at [248, 235] on div at bounding box center [249, 234] width 18 height 9
click at [254, 202] on button "Categories" at bounding box center [249, 199] width 62 height 27
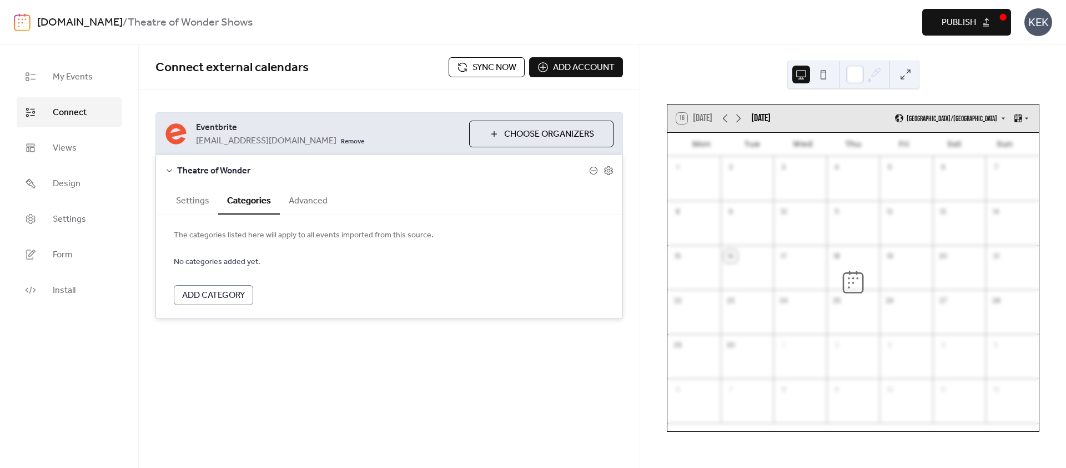
click at [312, 203] on button "Advanced" at bounding box center [308, 199] width 57 height 27
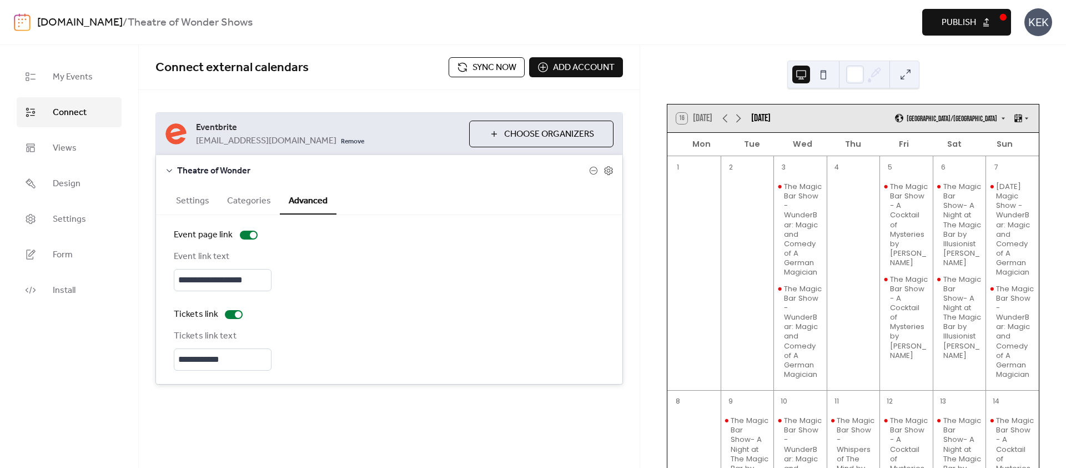
click at [249, 199] on button "Categories" at bounding box center [249, 199] width 62 height 27
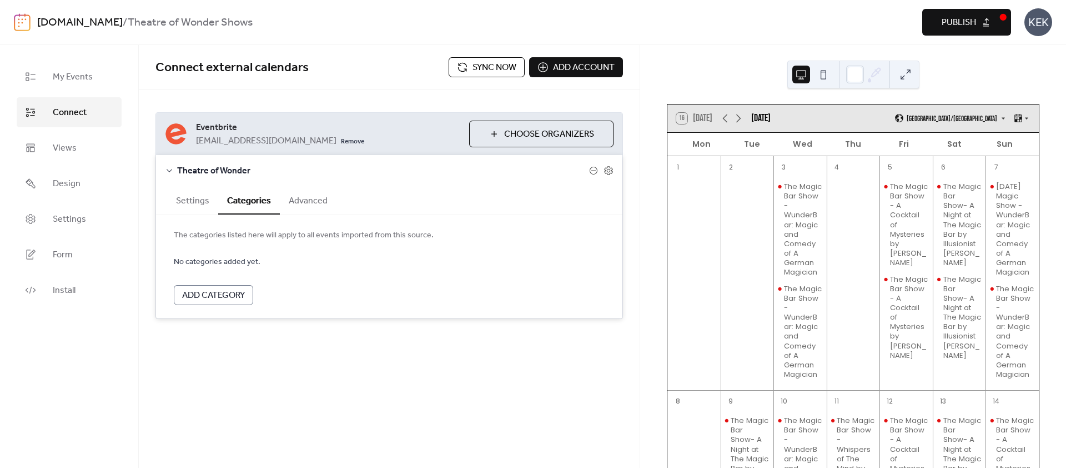
click at [189, 198] on button "Settings" at bounding box center [192, 199] width 51 height 27
click at [267, 264] on div at bounding box center [270, 264] width 18 height 9
